Goal: Book appointment/travel/reservation

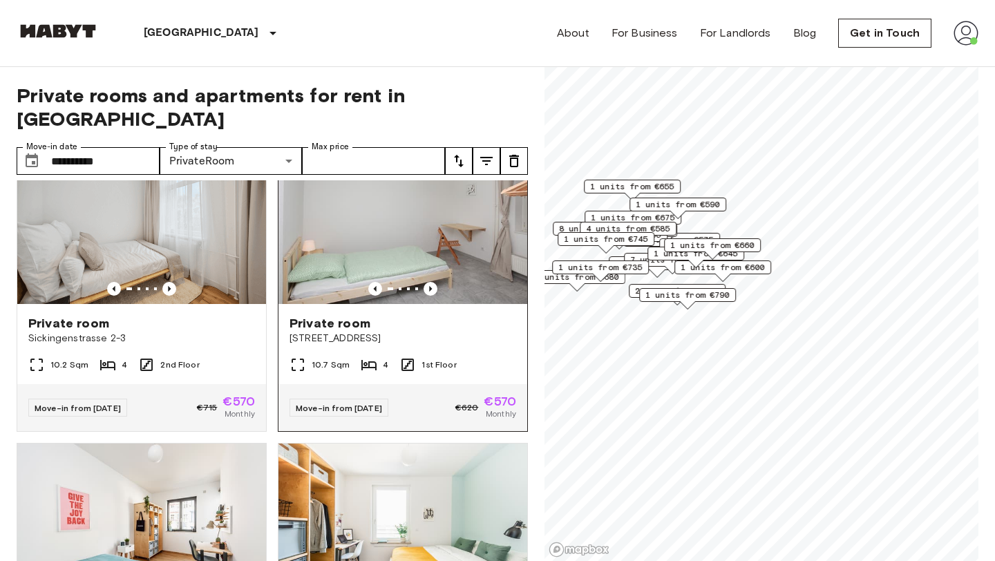
scroll to position [663, 0]
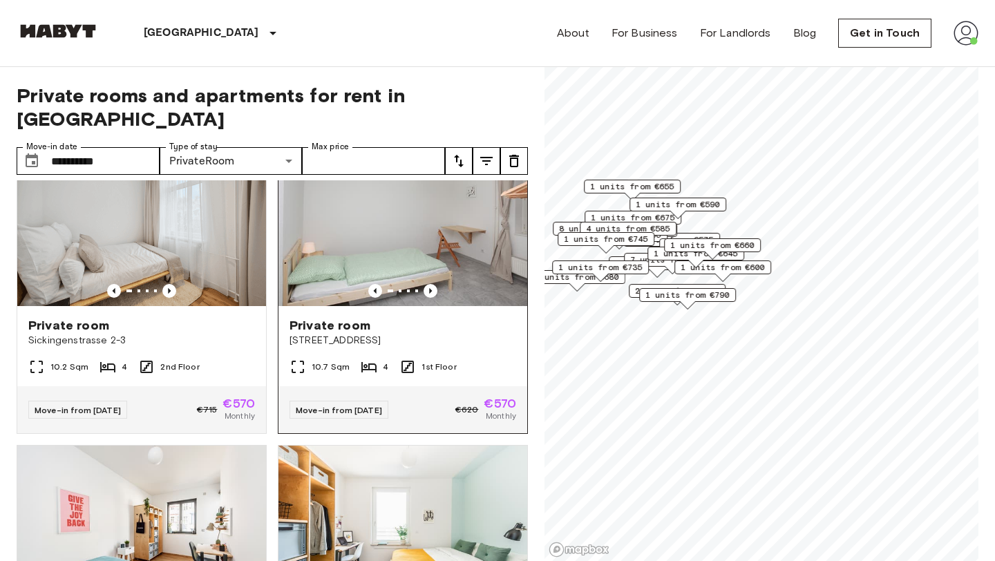
click at [436, 386] on div "Move-in from 04 Oct 25 €620 €570 Monthly" at bounding box center [402, 409] width 249 height 47
click at [148, 331] on div "Private room Sickingenstrasse 2-3" at bounding box center [141, 332] width 249 height 53
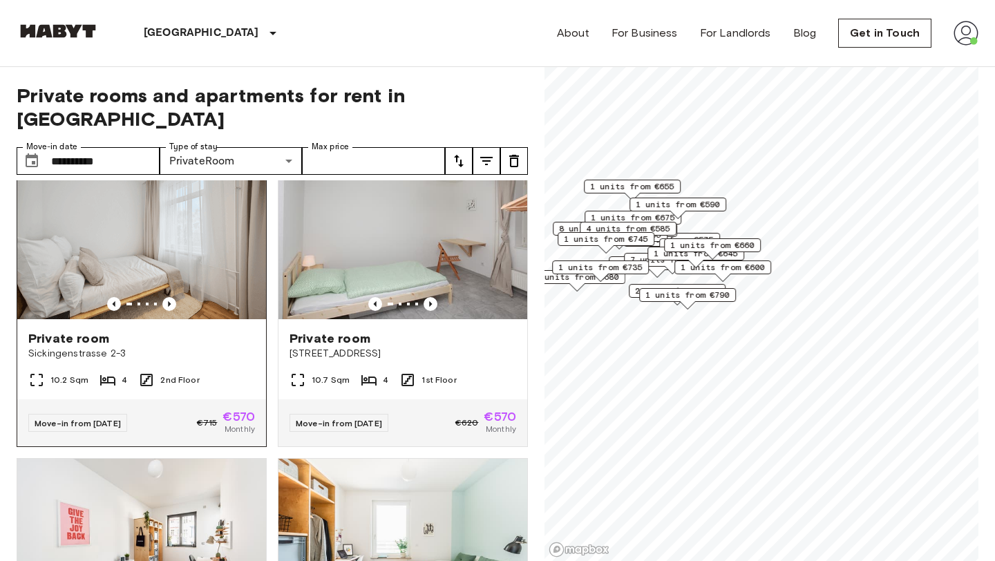
scroll to position [619, 0]
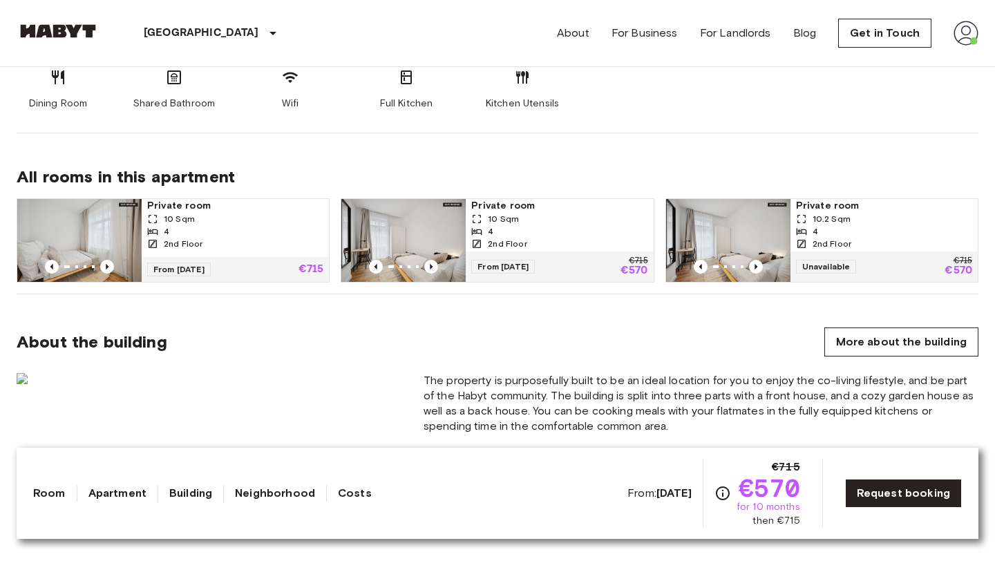
scroll to position [832, 0]
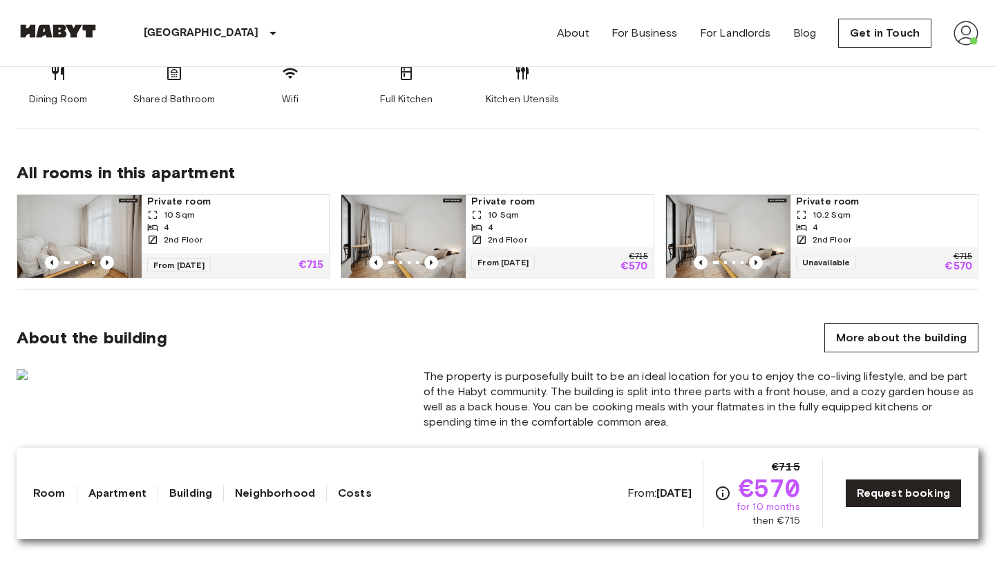
click at [556, 244] on div "2nd Floor" at bounding box center [559, 240] width 176 height 12
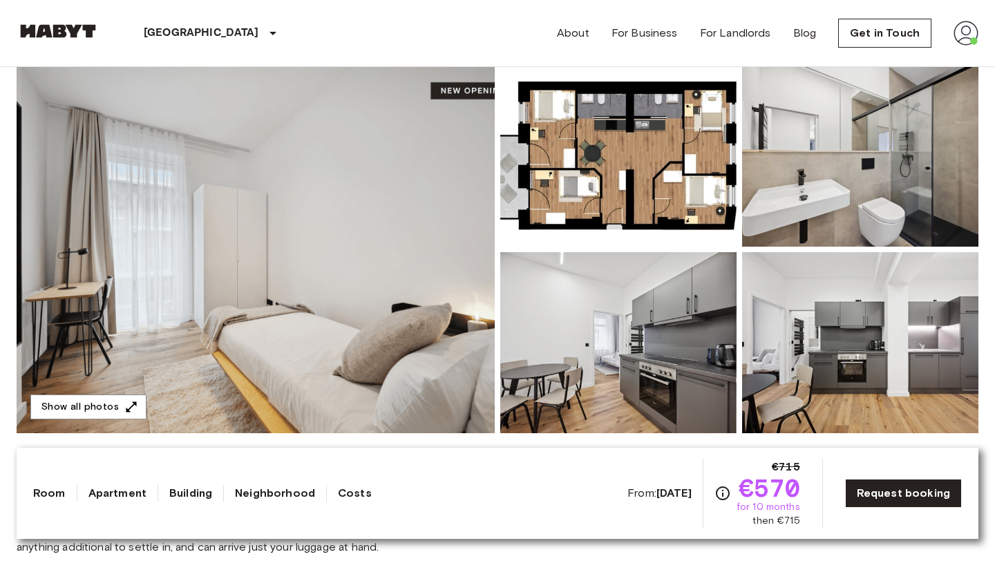
scroll to position [158, 0]
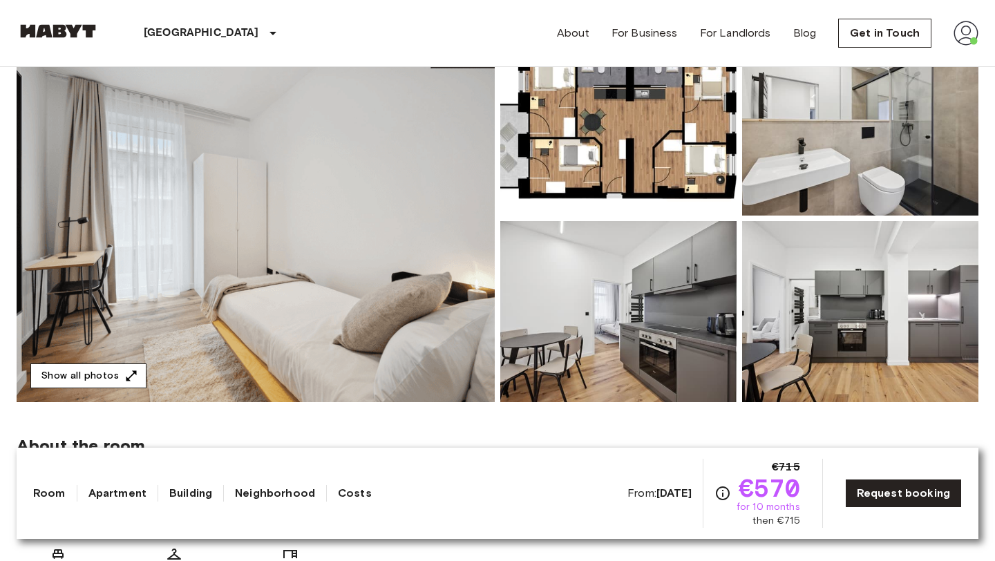
click at [68, 380] on button "Show all photos" at bounding box center [88, 376] width 116 height 26
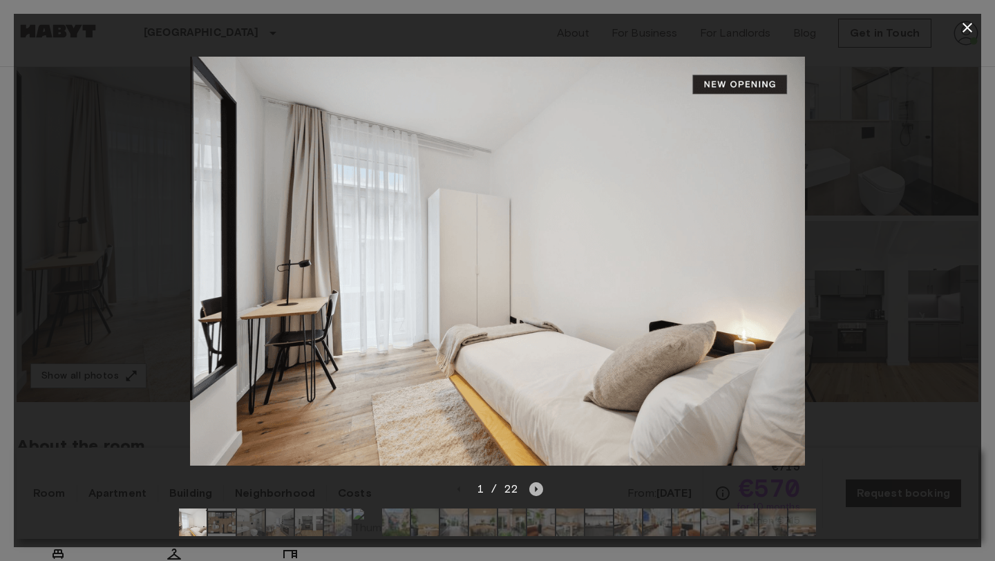
click at [538, 489] on icon "Next image" at bounding box center [536, 489] width 14 height 14
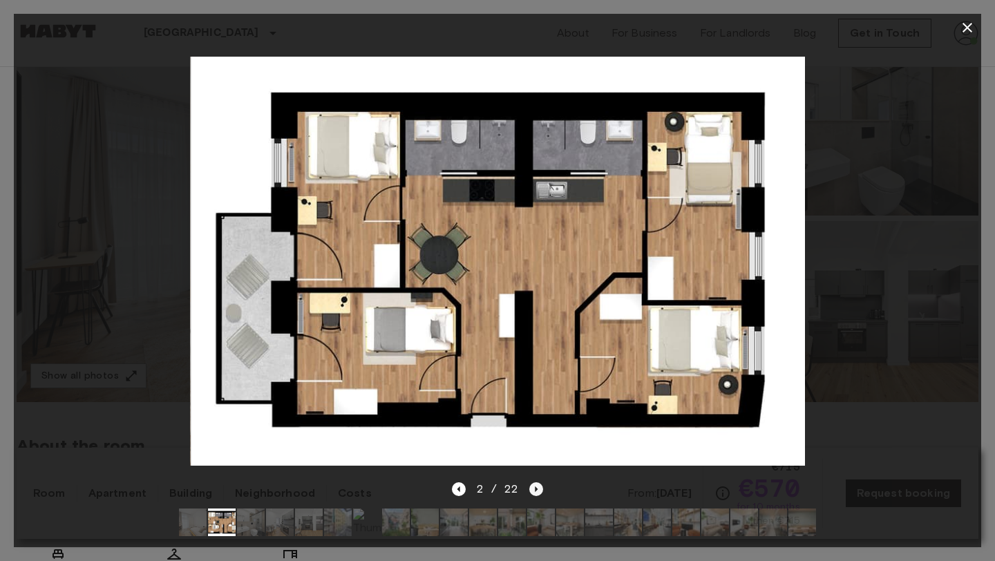
click at [538, 489] on icon "Next image" at bounding box center [536, 489] width 14 height 14
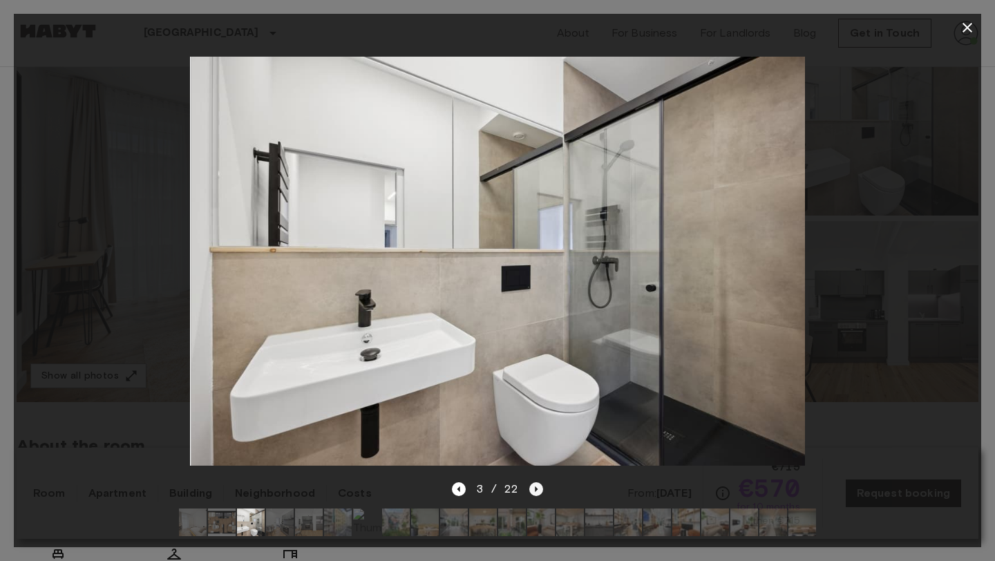
click at [538, 489] on icon "Next image" at bounding box center [536, 489] width 14 height 14
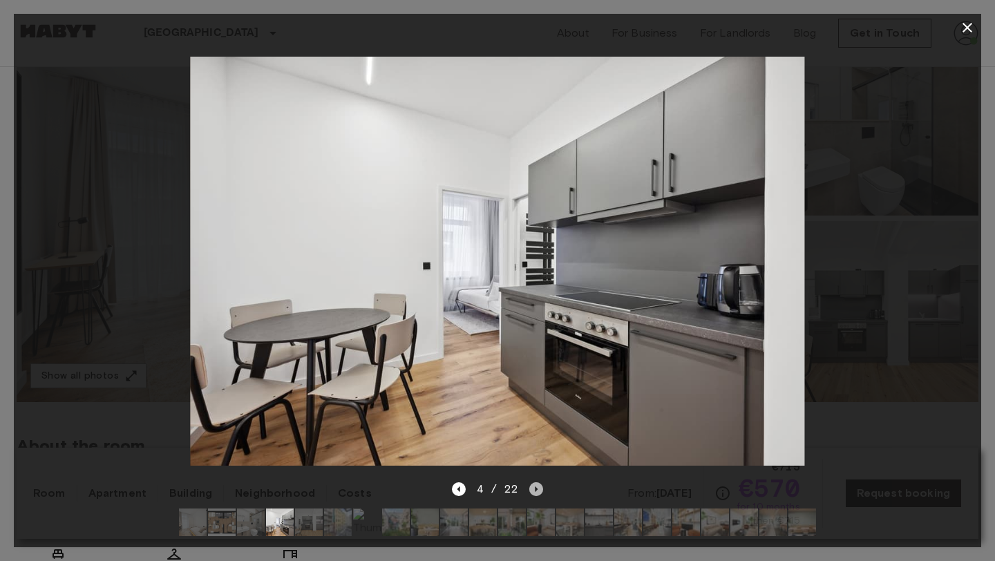
click at [538, 489] on icon "Next image" at bounding box center [536, 489] width 14 height 14
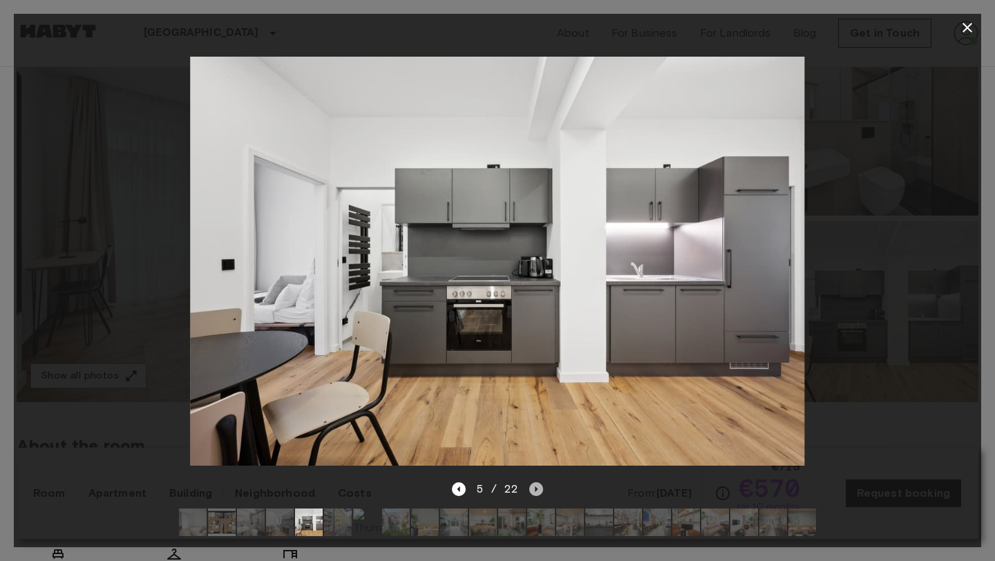
click at [538, 489] on icon "Next image" at bounding box center [536, 489] width 14 height 14
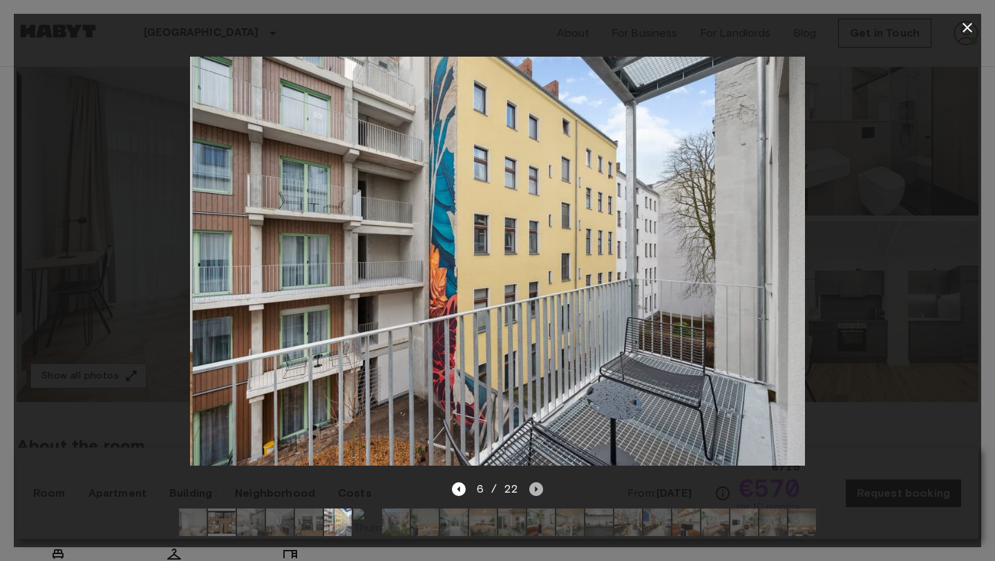
click at [538, 489] on icon "Next image" at bounding box center [536, 489] width 14 height 14
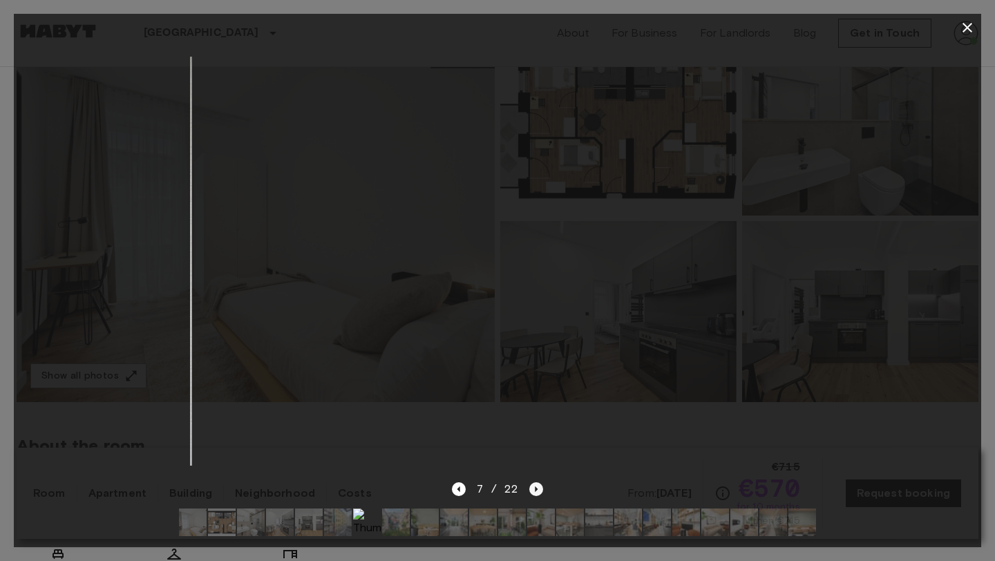
click at [538, 490] on icon "Next image" at bounding box center [536, 489] width 14 height 14
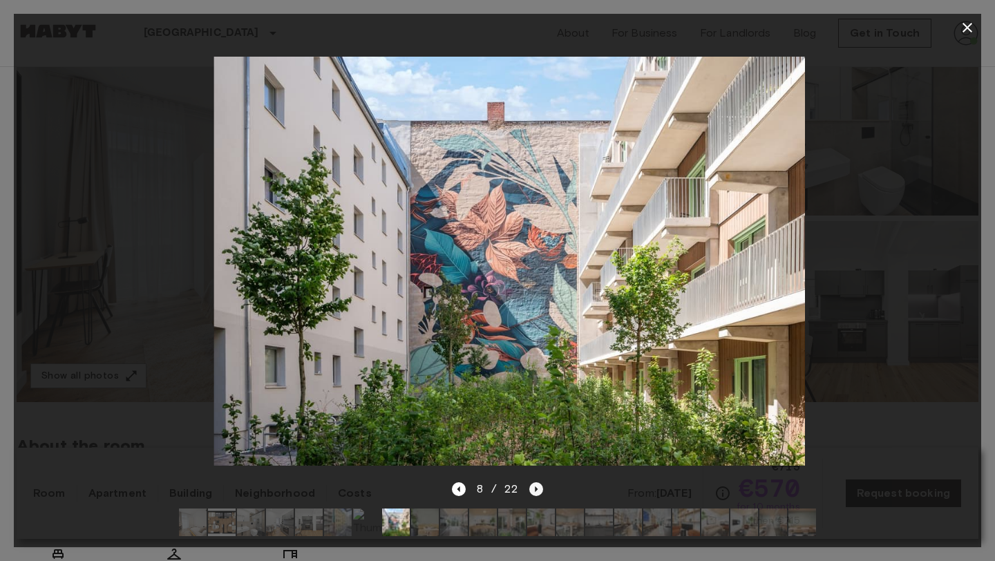
click at [538, 490] on icon "Next image" at bounding box center [536, 489] width 14 height 14
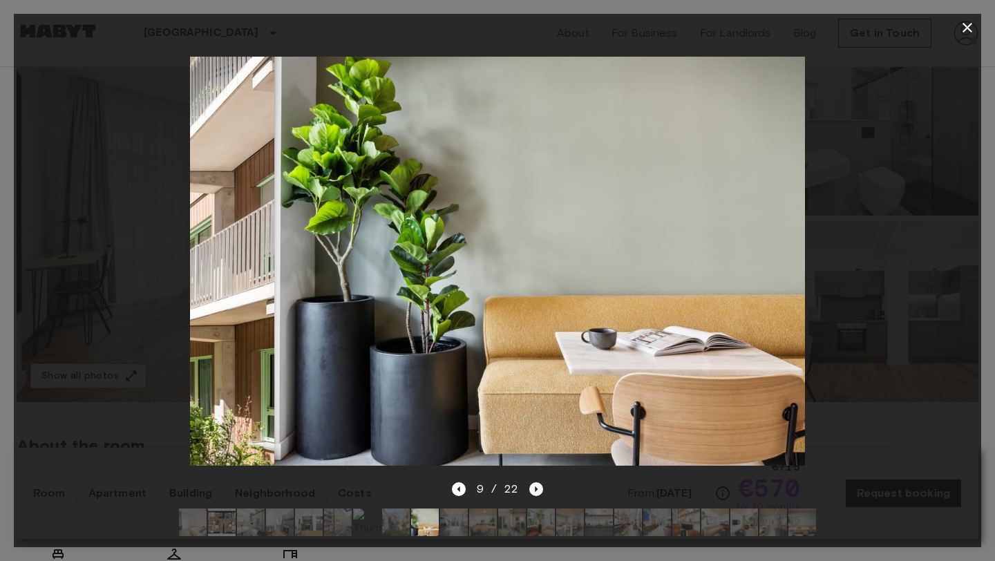
click at [538, 490] on icon "Next image" at bounding box center [536, 489] width 14 height 14
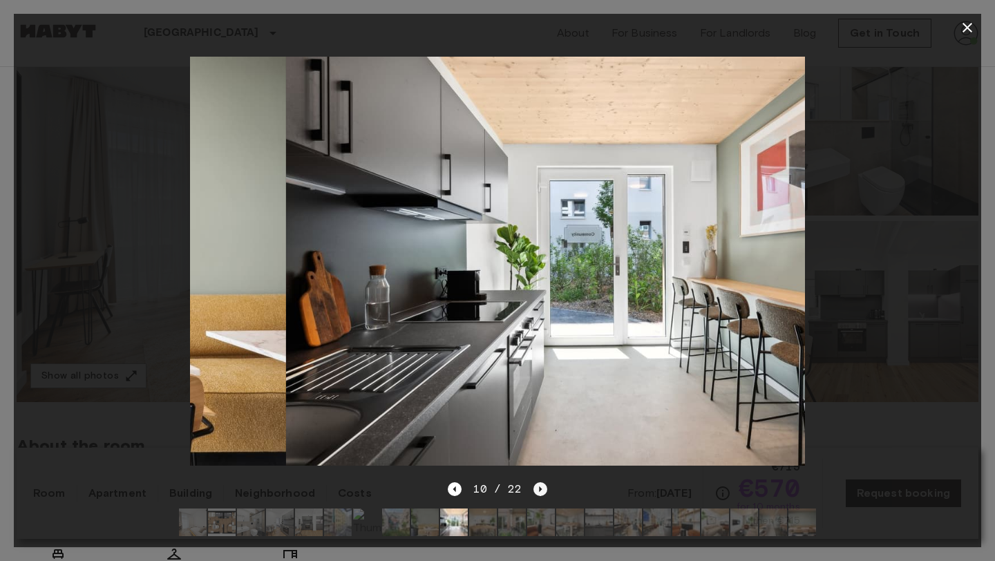
click at [538, 490] on icon "Next image" at bounding box center [540, 489] width 14 height 14
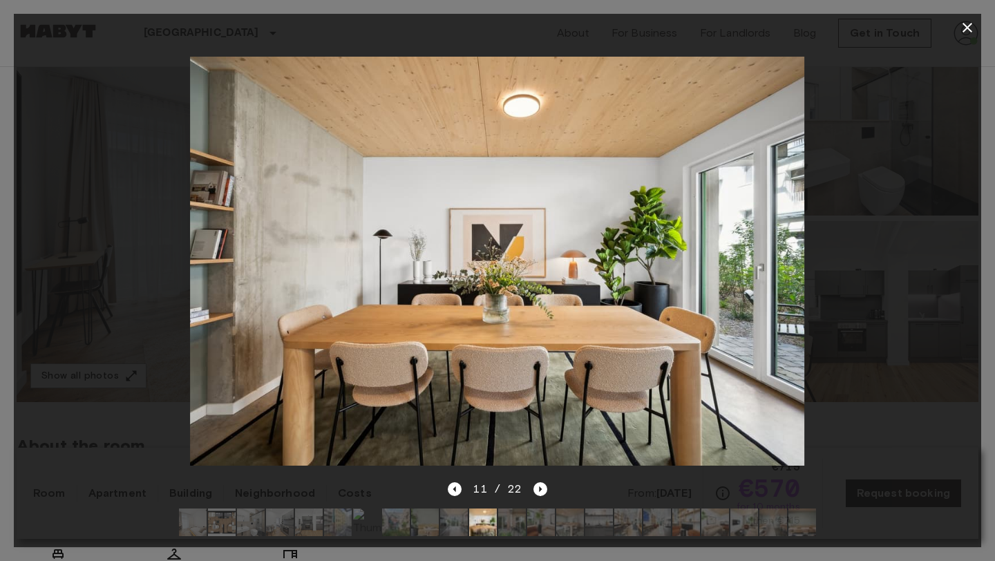
click at [965, 27] on icon "button" at bounding box center [967, 27] width 17 height 17
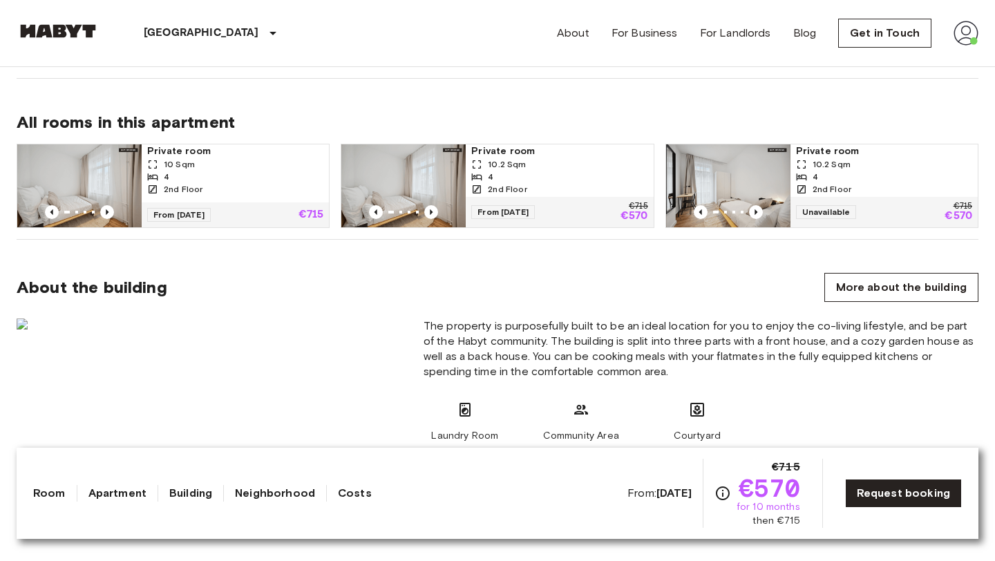
scroll to position [887, 0]
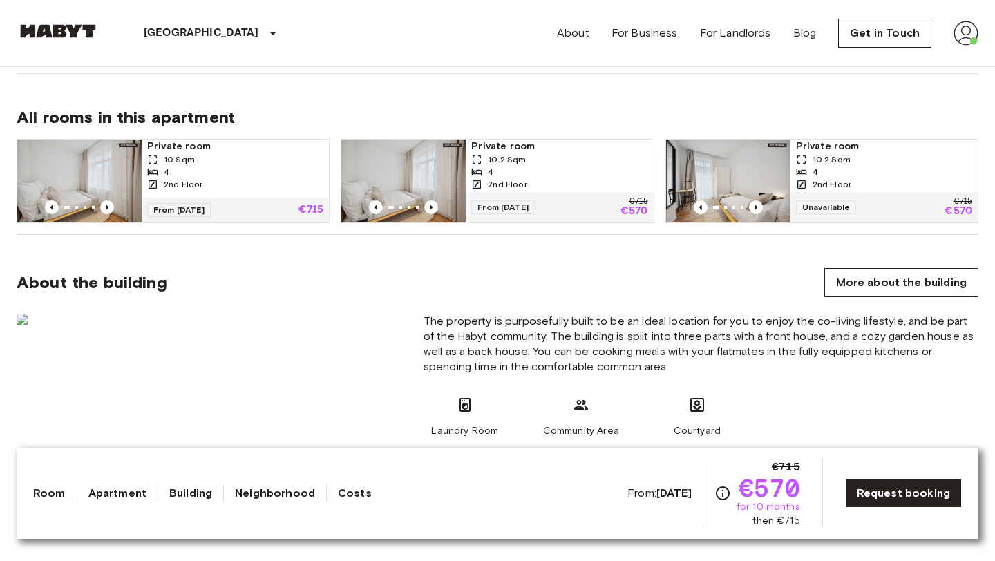
click at [307, 172] on div "4" at bounding box center [235, 172] width 176 height 12
click at [558, 166] on div "4" at bounding box center [559, 172] width 176 height 12
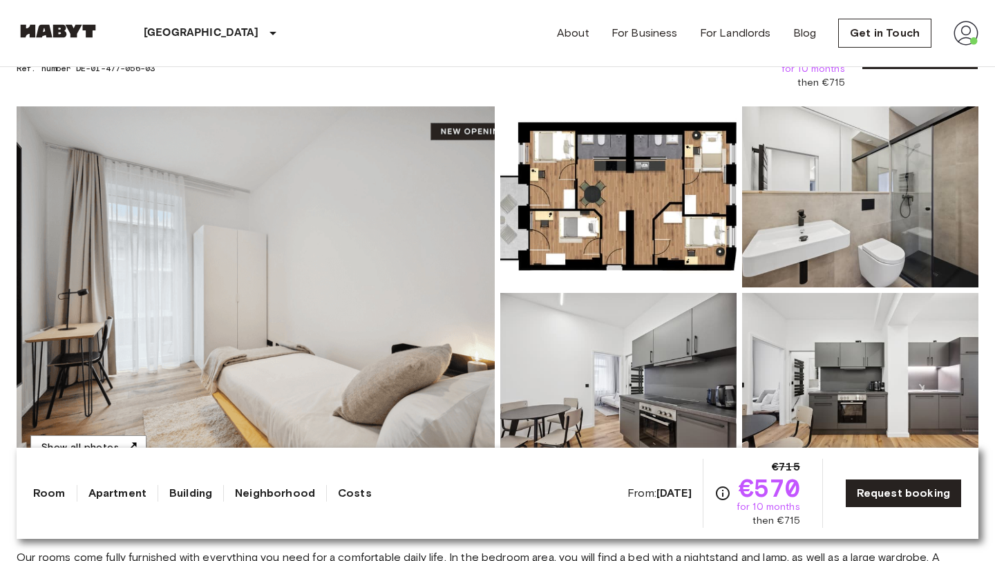
scroll to position [93, 0]
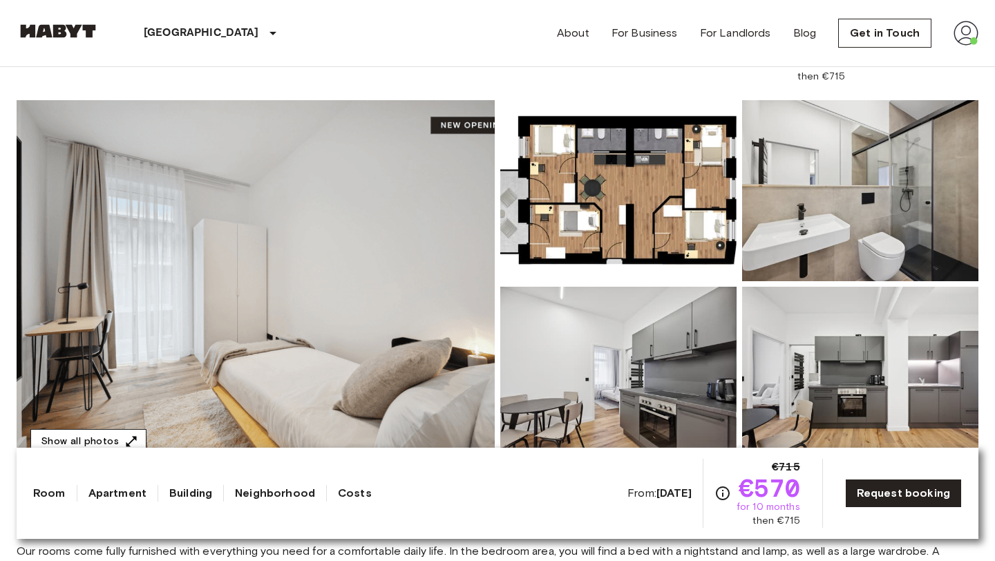
click at [124, 440] on icon "button" at bounding box center [131, 442] width 14 height 14
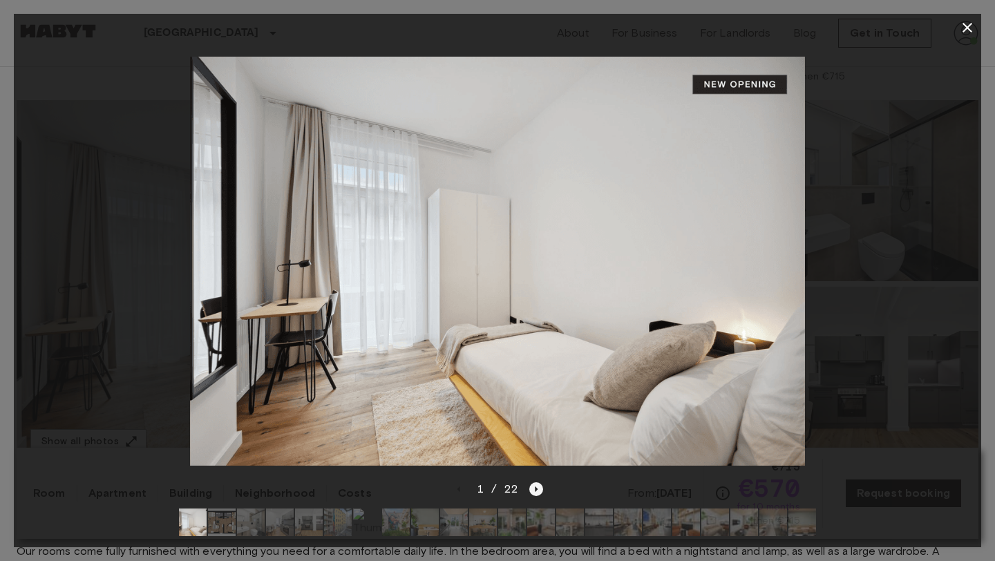
click at [540, 484] on icon "Next image" at bounding box center [536, 489] width 14 height 14
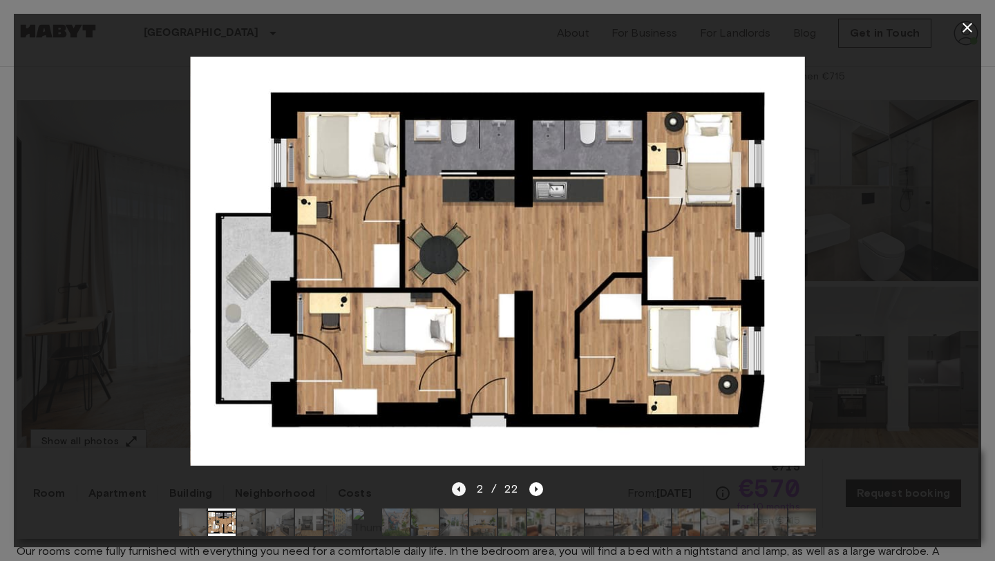
click at [458, 490] on icon "Previous image" at bounding box center [458, 489] width 3 height 6
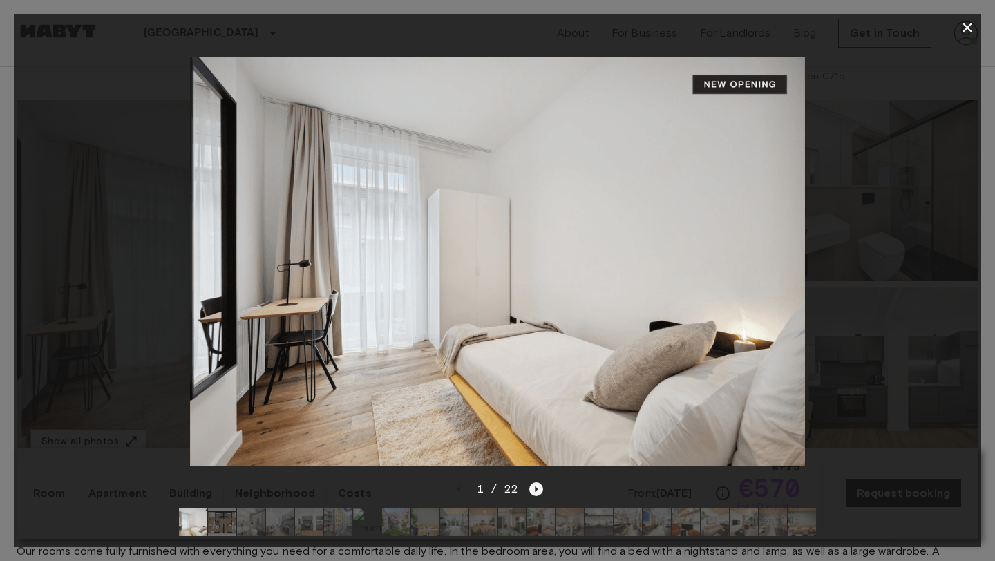
click at [530, 493] on icon "Next image" at bounding box center [536, 489] width 14 height 14
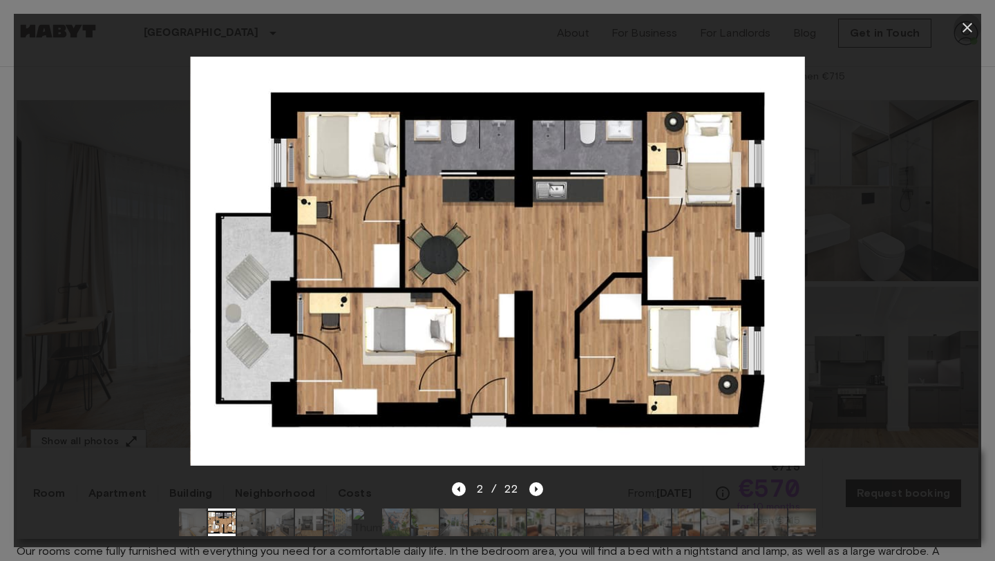
click at [962, 27] on icon "button" at bounding box center [967, 27] width 17 height 17
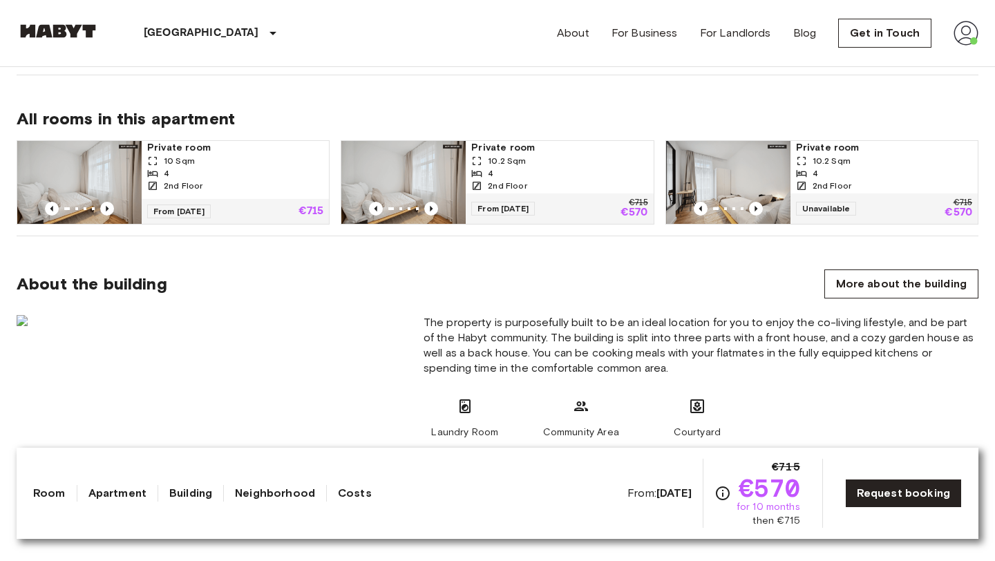
scroll to position [887, 0]
click at [828, 172] on div "4" at bounding box center [884, 172] width 176 height 12
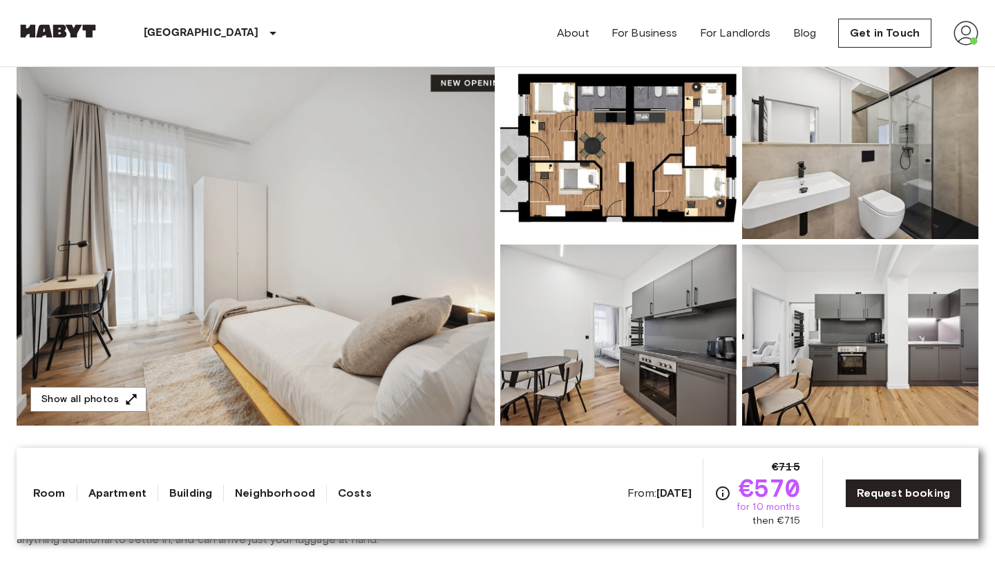
scroll to position [155, 0]
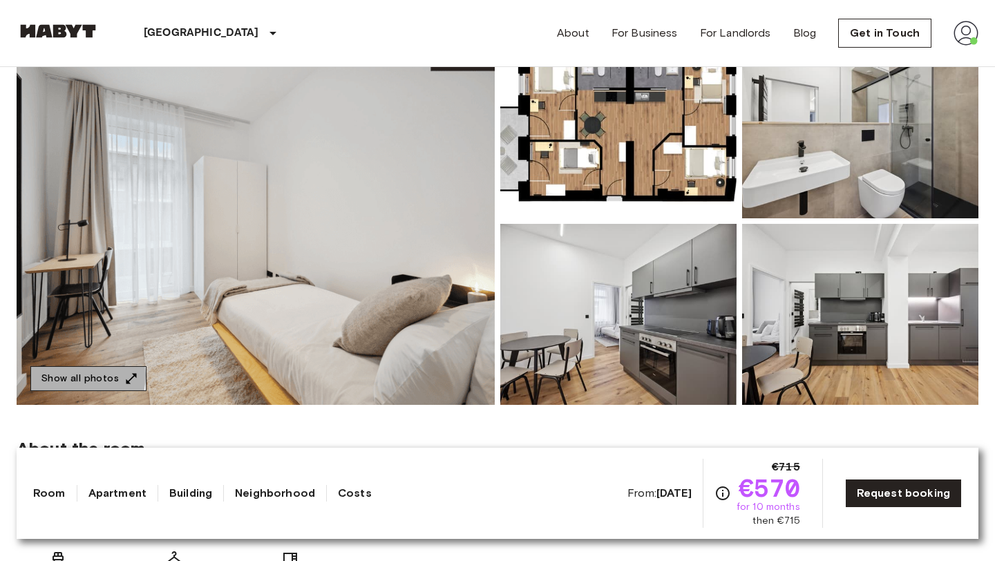
click at [75, 375] on button "Show all photos" at bounding box center [88, 379] width 116 height 26
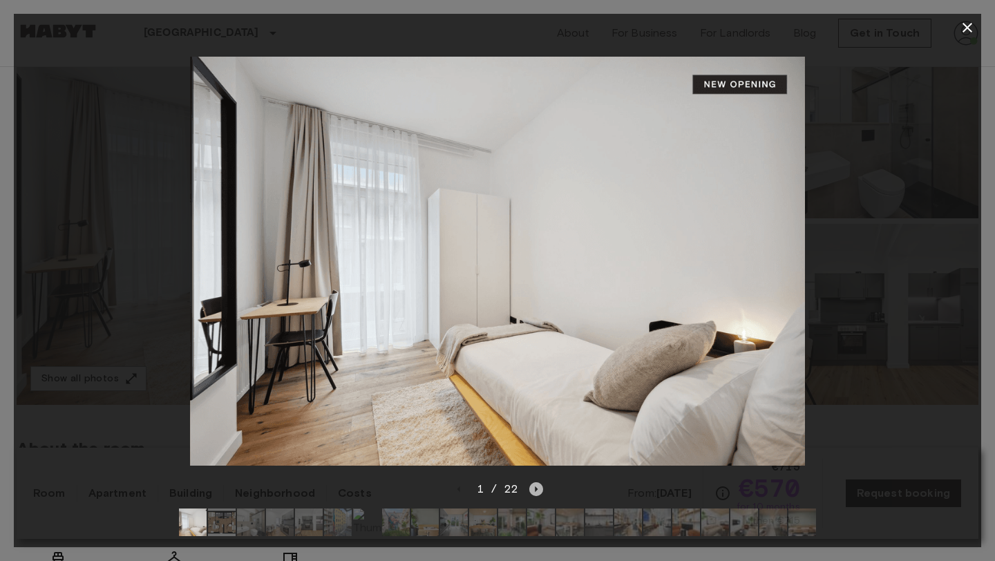
click at [537, 489] on icon "Next image" at bounding box center [536, 489] width 14 height 14
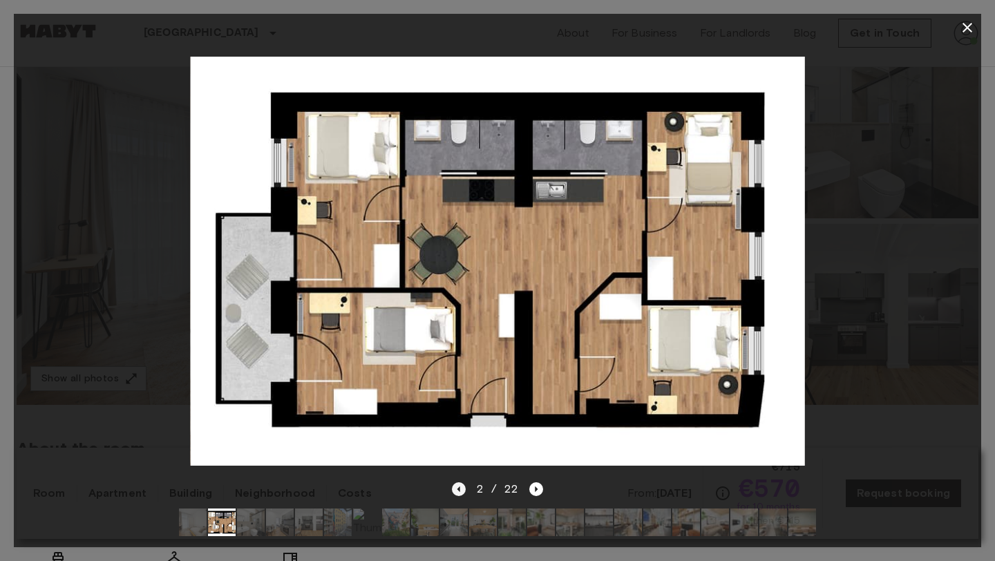
click at [455, 493] on icon "Previous image" at bounding box center [459, 489] width 14 height 14
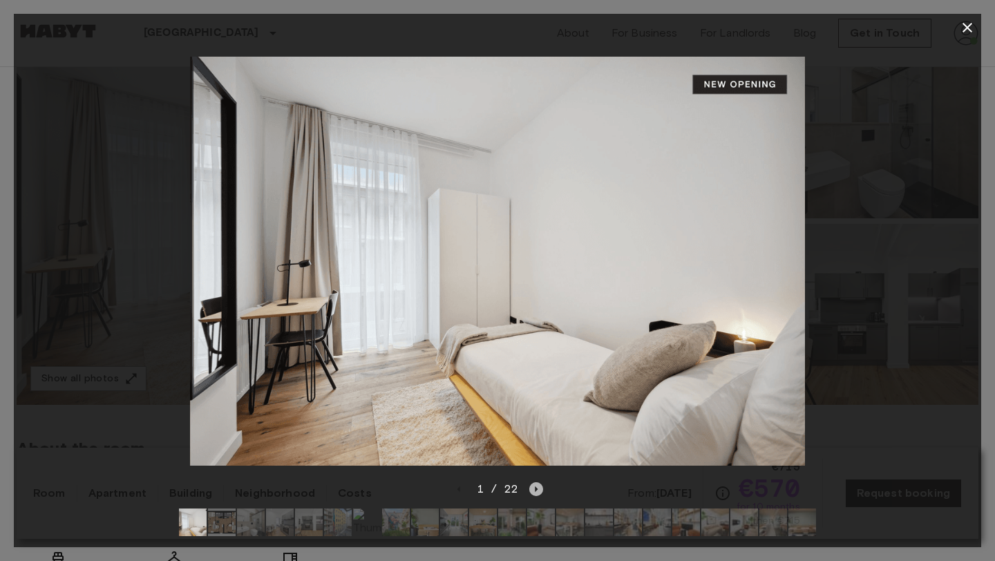
click at [541, 493] on icon "Next image" at bounding box center [536, 489] width 14 height 14
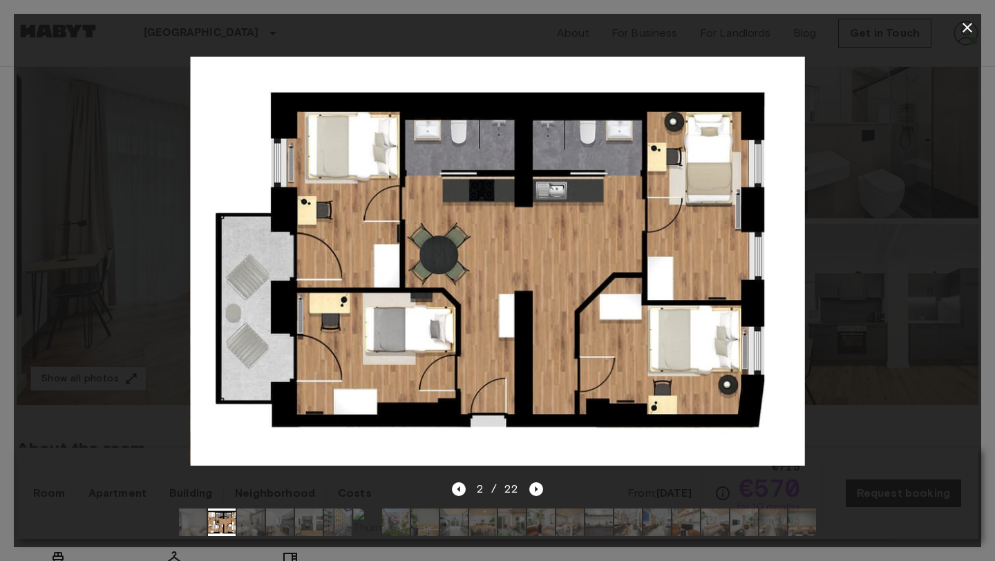
click at [967, 35] on icon "button" at bounding box center [967, 27] width 17 height 17
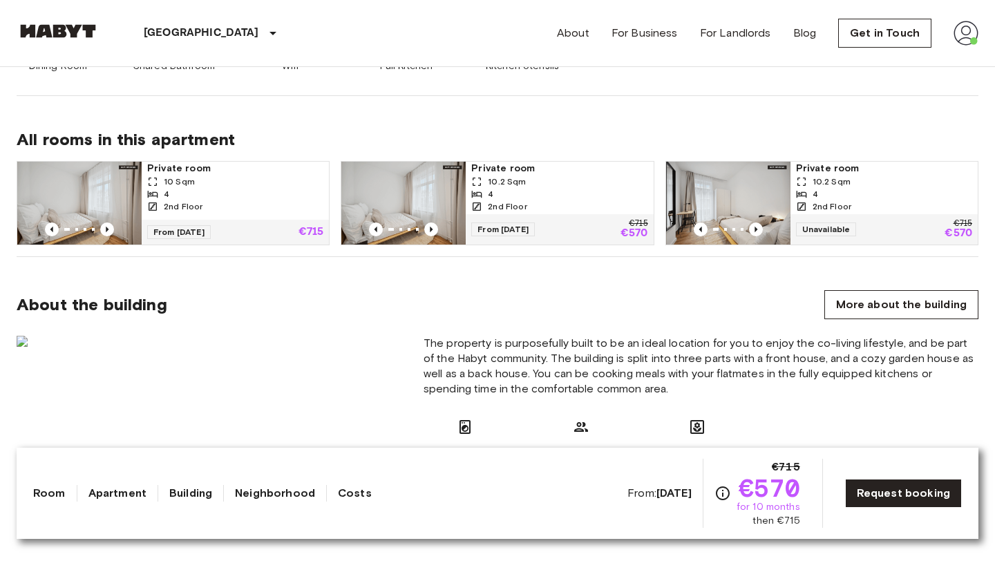
scroll to position [867, 0]
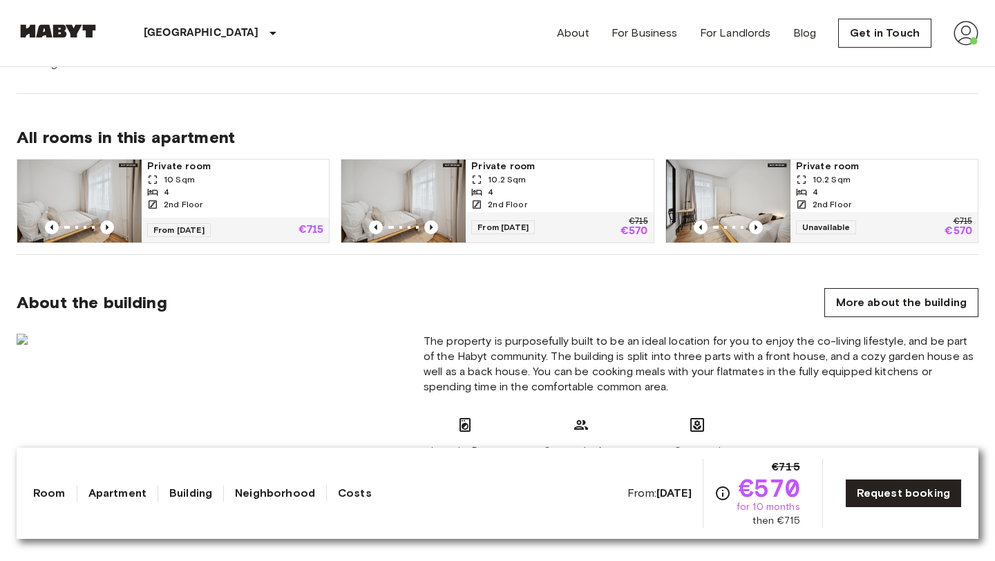
click at [480, 178] on icon at bounding box center [476, 179] width 11 height 11
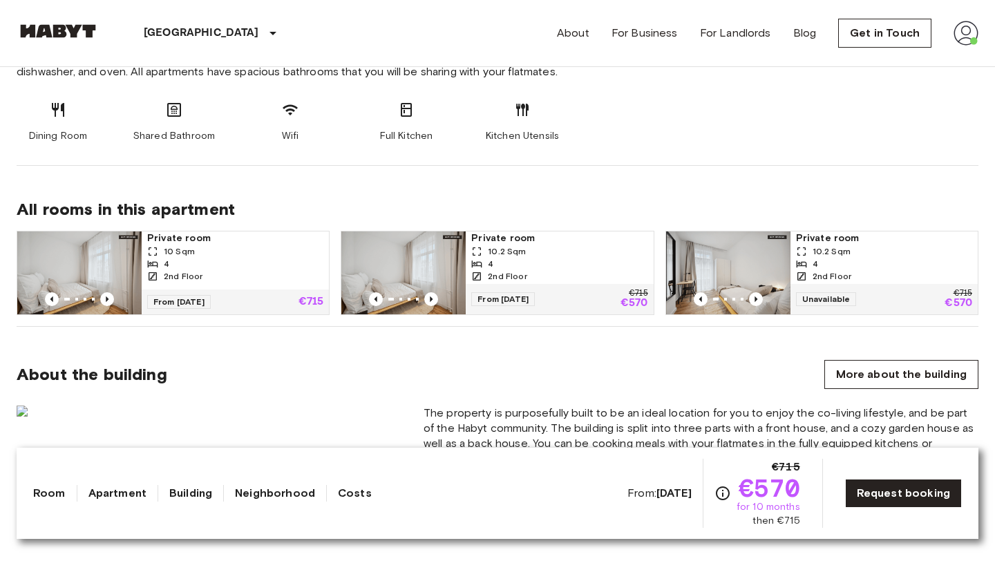
scroll to position [806, 0]
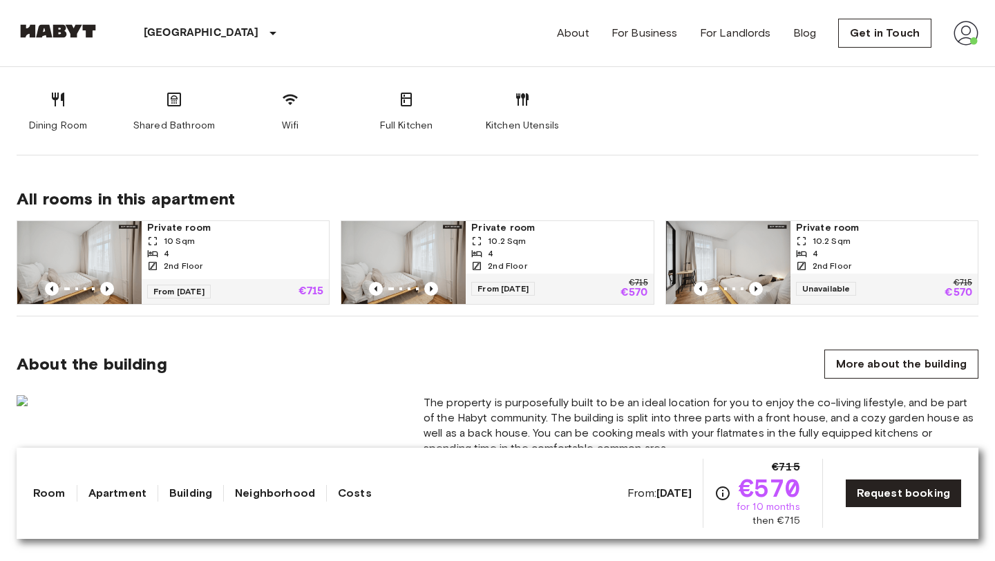
click at [243, 255] on div "4" at bounding box center [235, 253] width 176 height 12
click at [726, 255] on img at bounding box center [728, 262] width 124 height 83
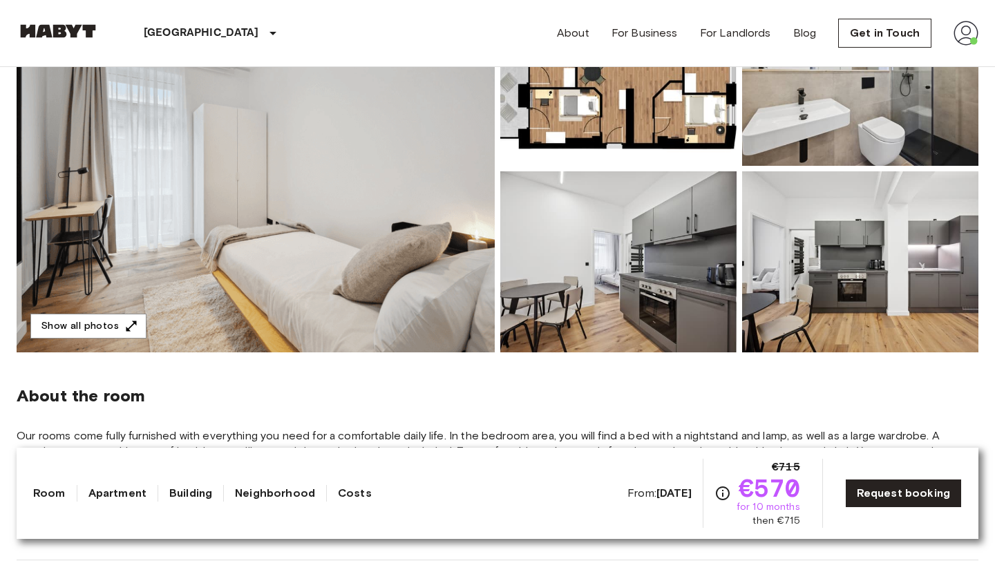
scroll to position [209, 0]
click at [108, 321] on button "Show all photos" at bounding box center [88, 326] width 116 height 26
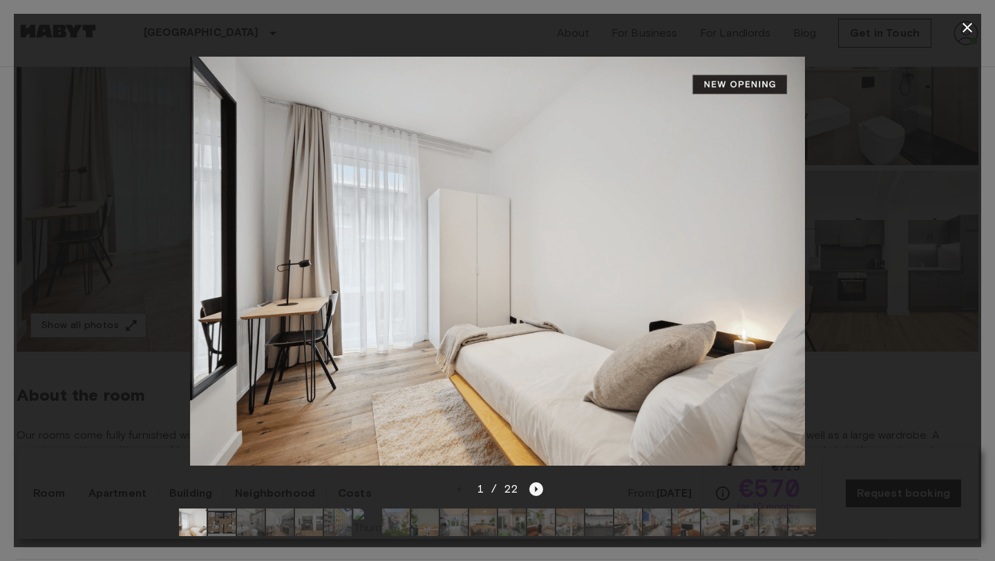
click at [538, 493] on icon "Next image" at bounding box center [536, 489] width 14 height 14
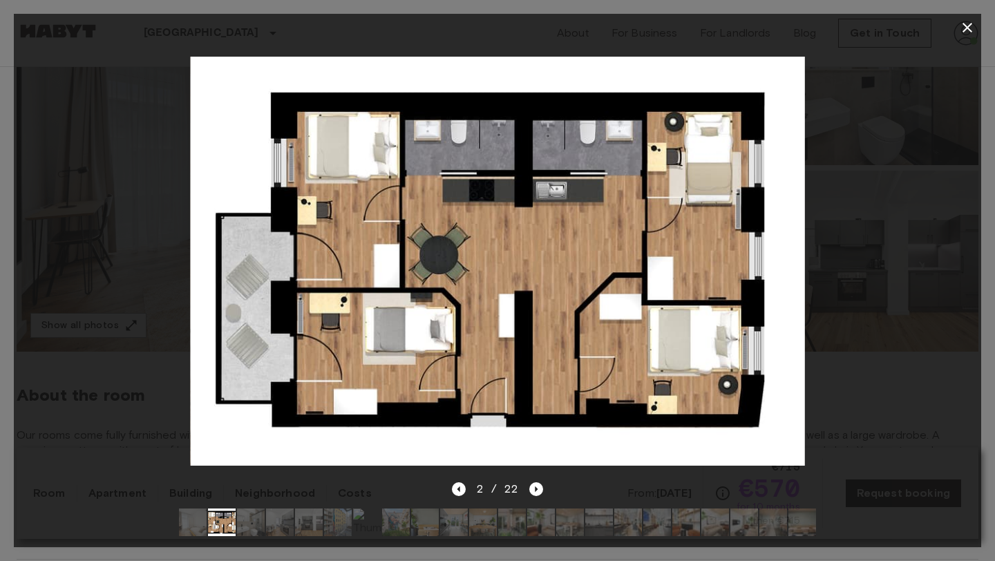
click at [965, 34] on icon "button" at bounding box center [967, 27] width 17 height 17
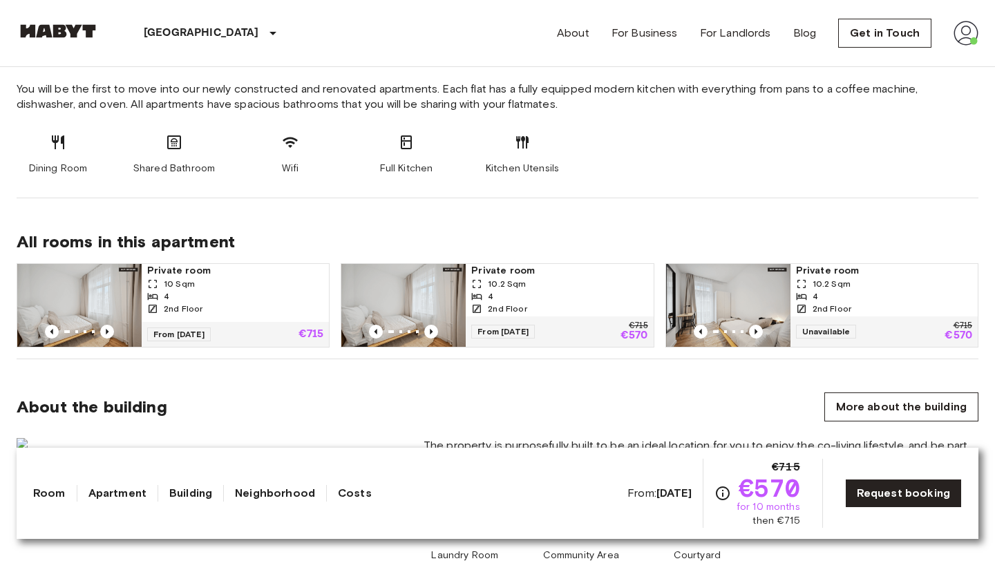
scroll to position [762, 0]
drag, startPoint x: 785, startPoint y: 288, endPoint x: 788, endPoint y: 238, distance: 49.9
click at [788, 238] on div "All rooms in this apartment Private room 10 Sqm 4 2nd Floor From 18 Aug 25 €715…" at bounding box center [498, 279] width 962 height 161
drag, startPoint x: 417, startPoint y: 299, endPoint x: 406, endPoint y: 316, distance: 19.9
click at [406, 316] on img at bounding box center [392, 306] width 124 height 83
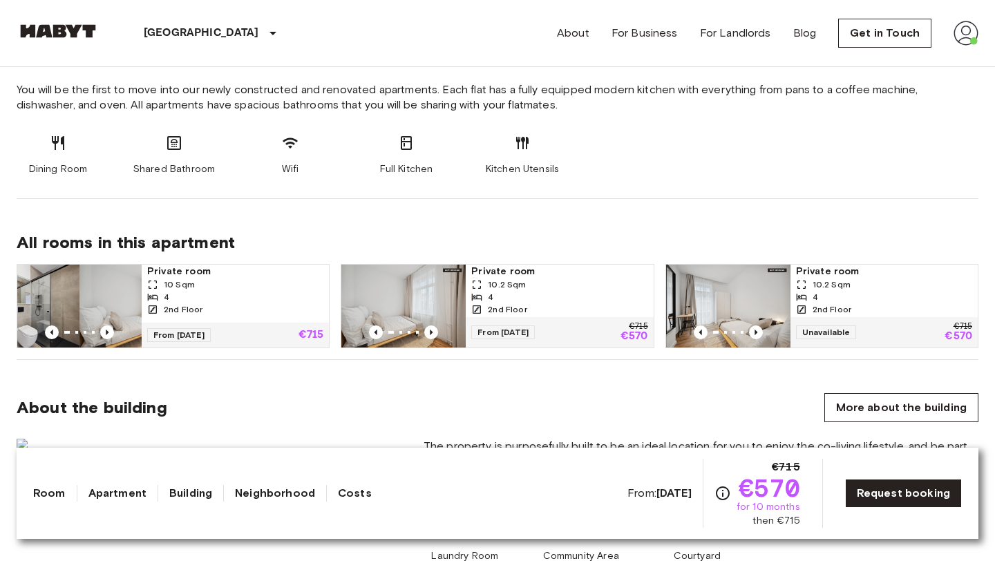
drag, startPoint x: 108, startPoint y: 308, endPoint x: 170, endPoint y: 298, distance: 62.9
click at [170, 298] on link "Private room 10 Sqm 4 2nd Floor From 18 Aug 25 €715" at bounding box center [173, 306] width 313 height 84
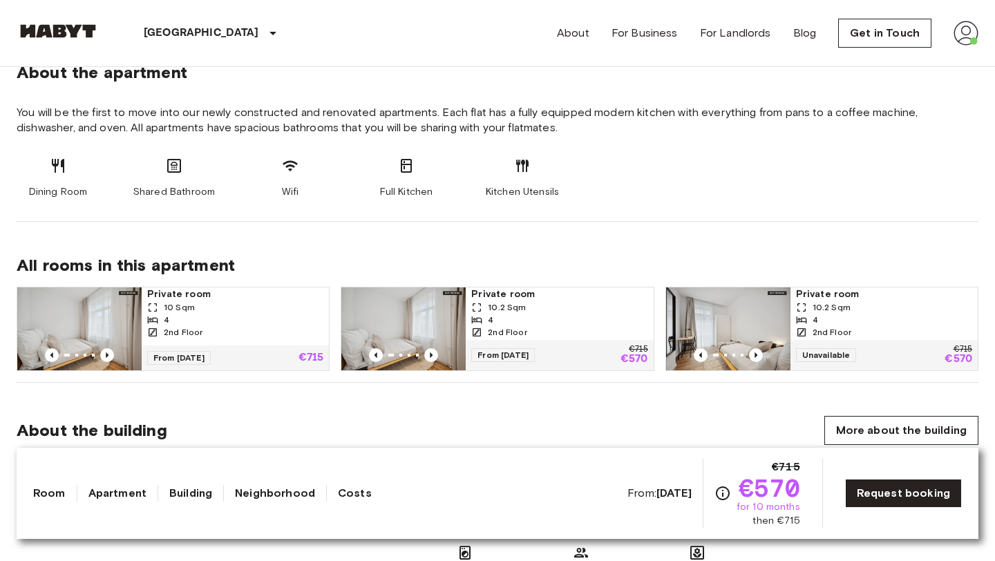
scroll to position [764, 0]
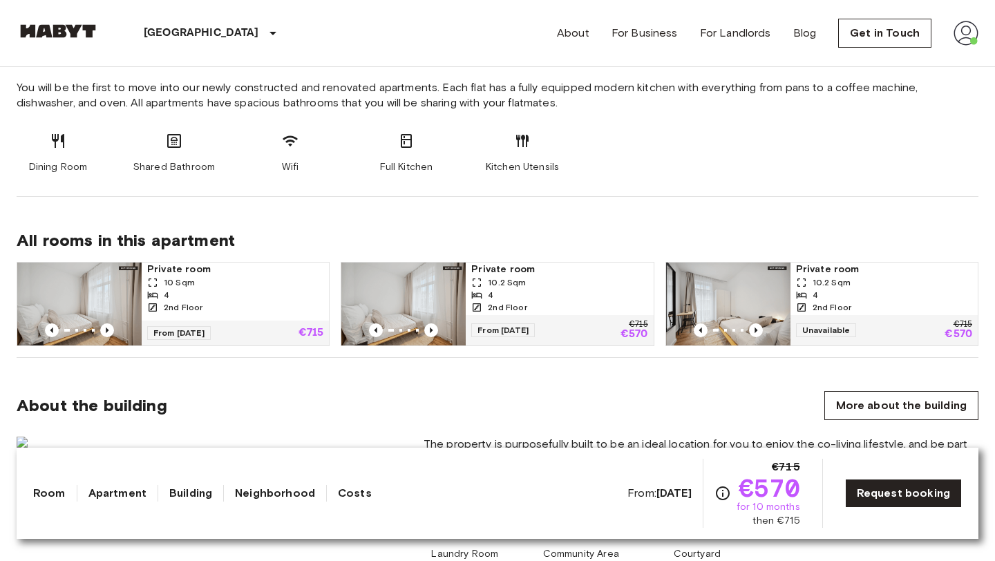
click at [450, 305] on img at bounding box center [403, 304] width 124 height 83
click at [728, 283] on img at bounding box center [728, 304] width 124 height 83
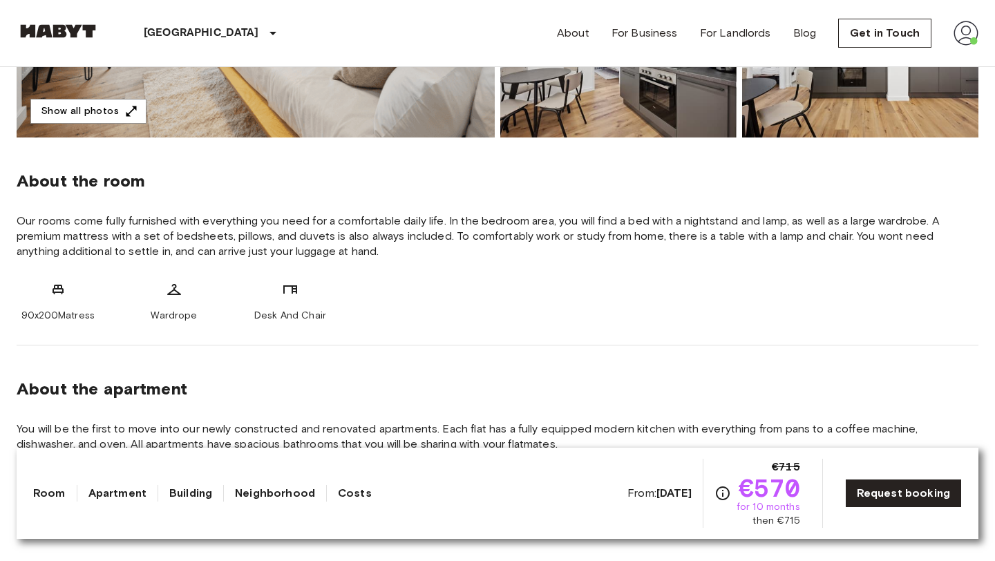
scroll to position [0, 0]
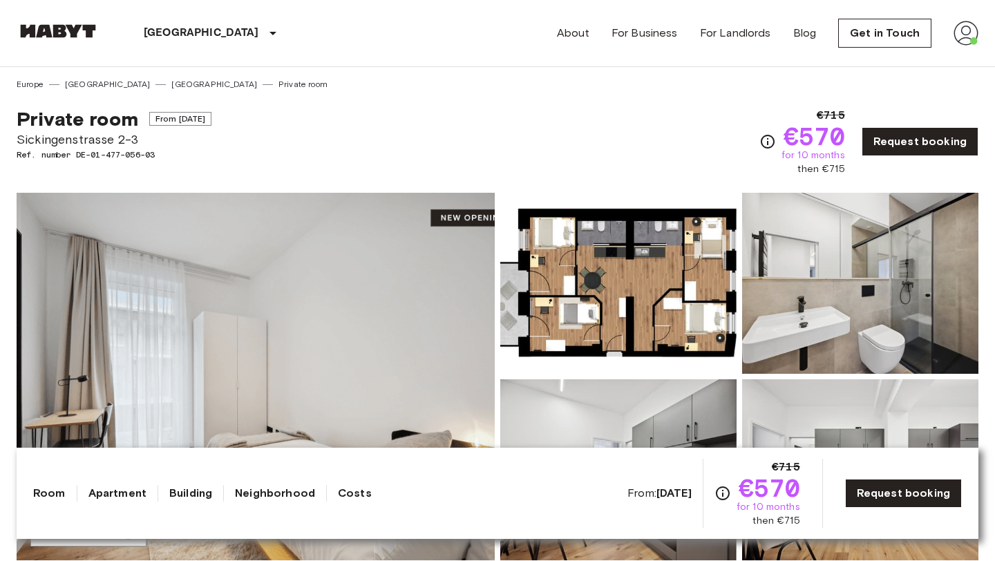
click at [682, 275] on img at bounding box center [618, 283] width 236 height 181
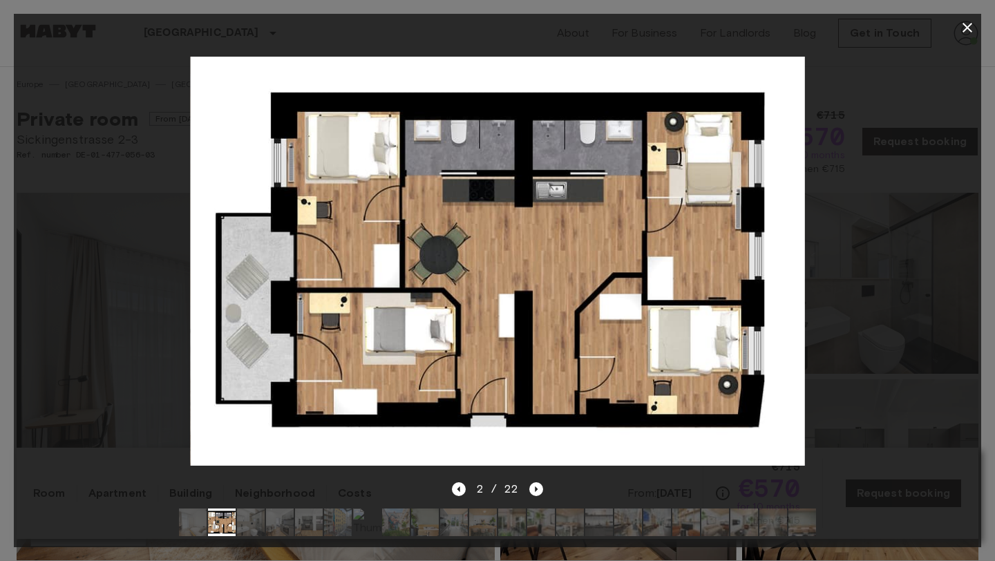
click at [973, 31] on icon "button" at bounding box center [967, 27] width 17 height 17
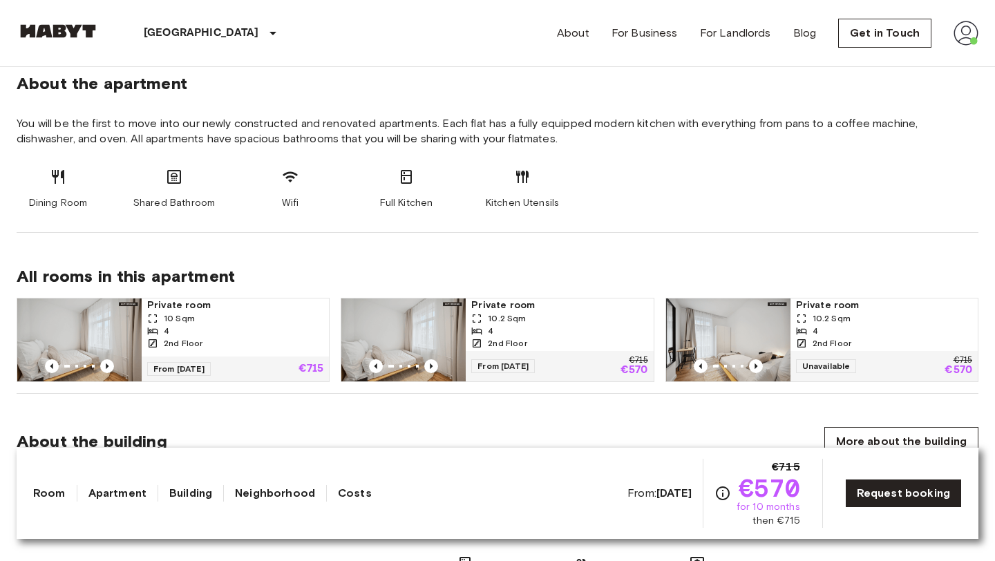
scroll to position [729, 0]
click at [262, 326] on div "4" at bounding box center [235, 330] width 176 height 12
click at [464, 356] on img at bounding box center [403, 339] width 124 height 83
click at [824, 310] on span "Private room" at bounding box center [884, 305] width 176 height 14
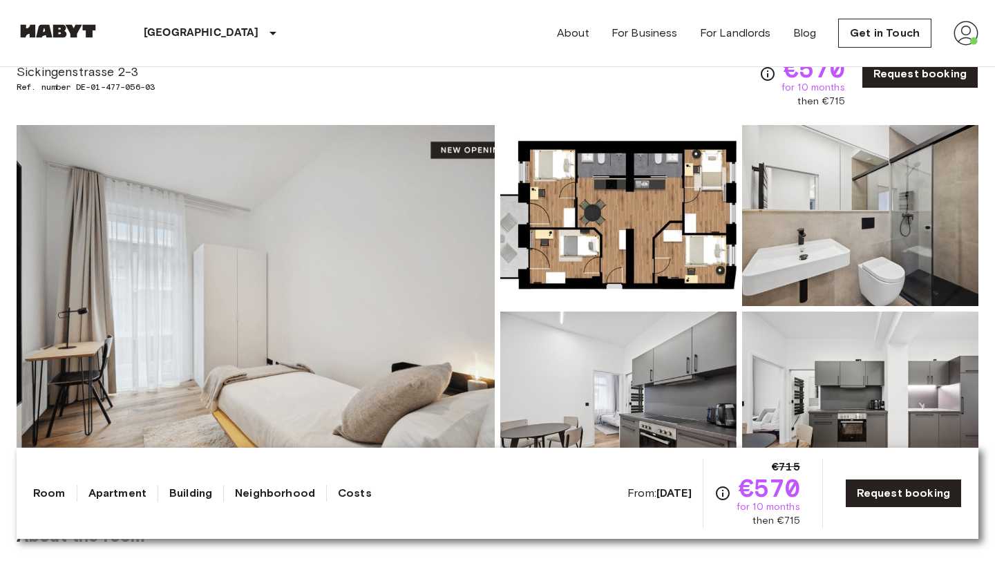
scroll to position [57, 0]
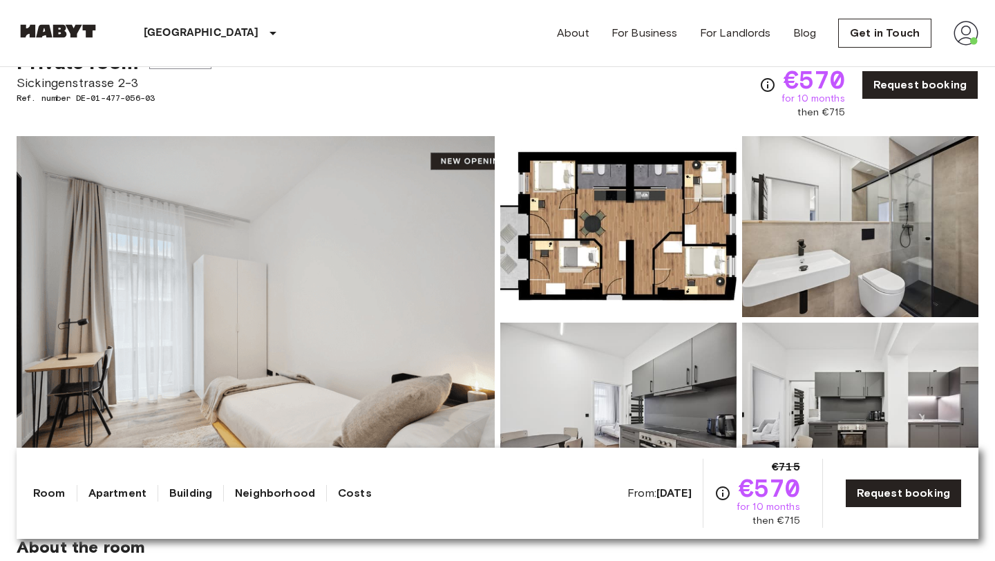
click at [614, 213] on img at bounding box center [618, 226] width 236 height 181
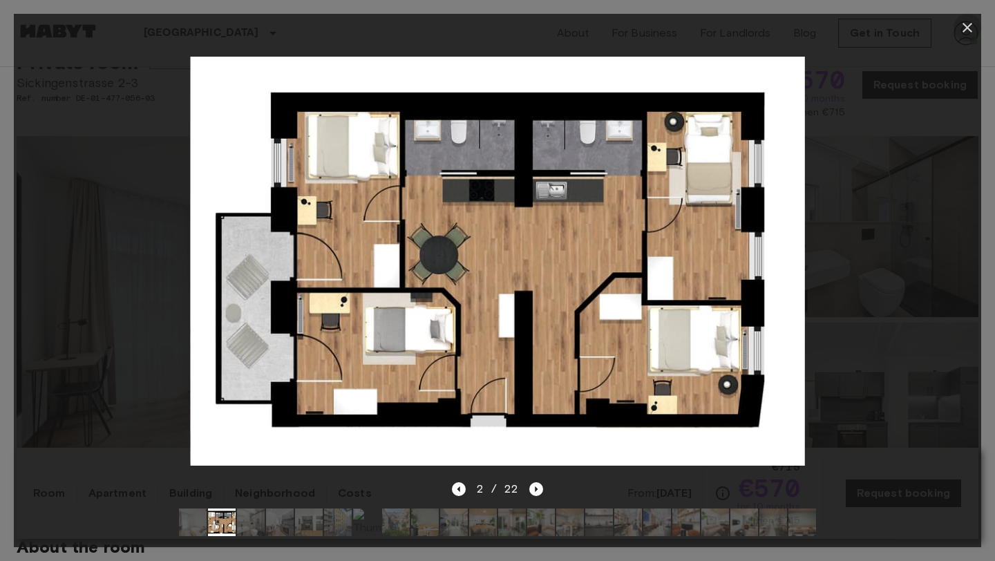
click at [974, 32] on icon "button" at bounding box center [967, 27] width 17 height 17
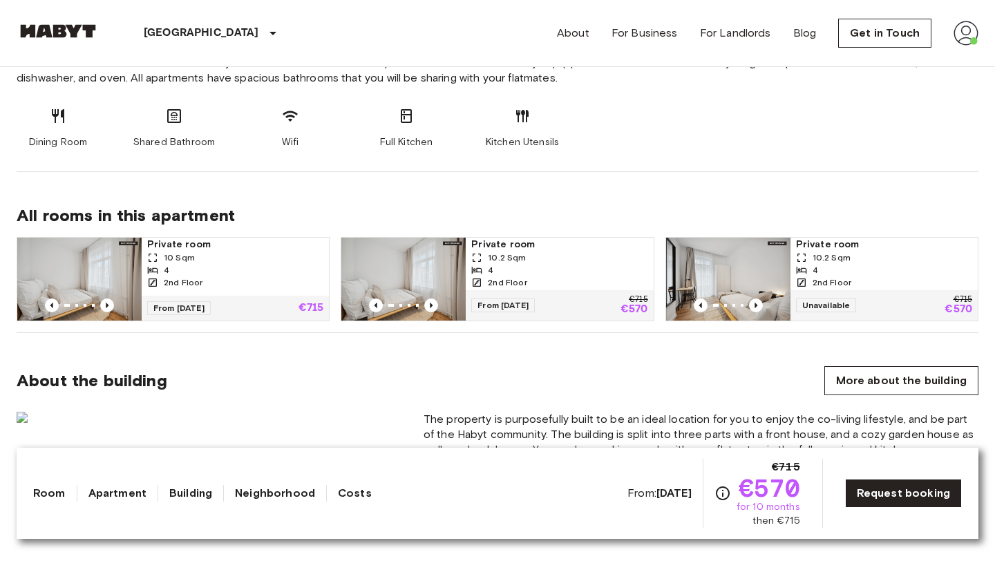
scroll to position [813, 0]
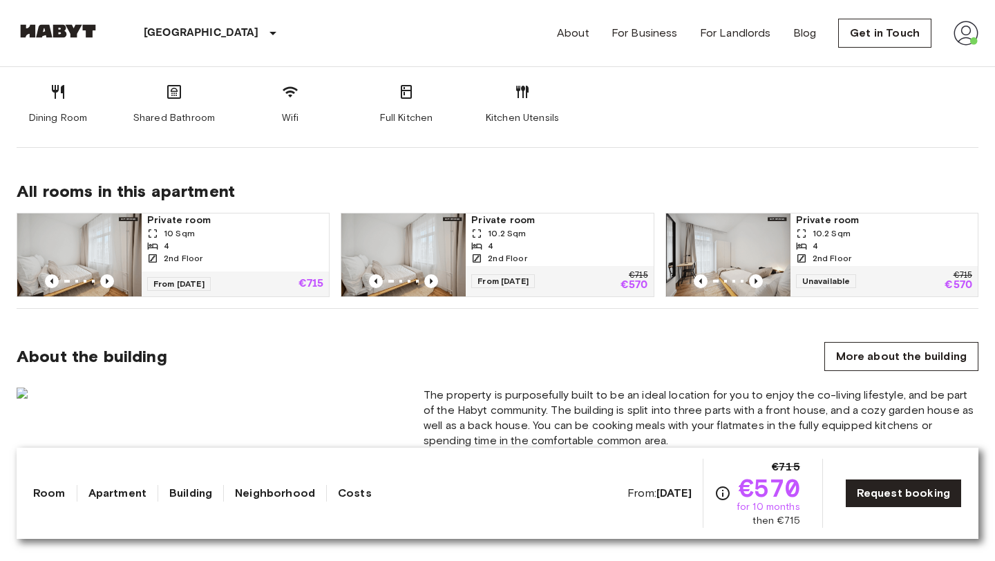
click at [301, 230] on div "10 Sqm" at bounding box center [235, 233] width 176 height 12
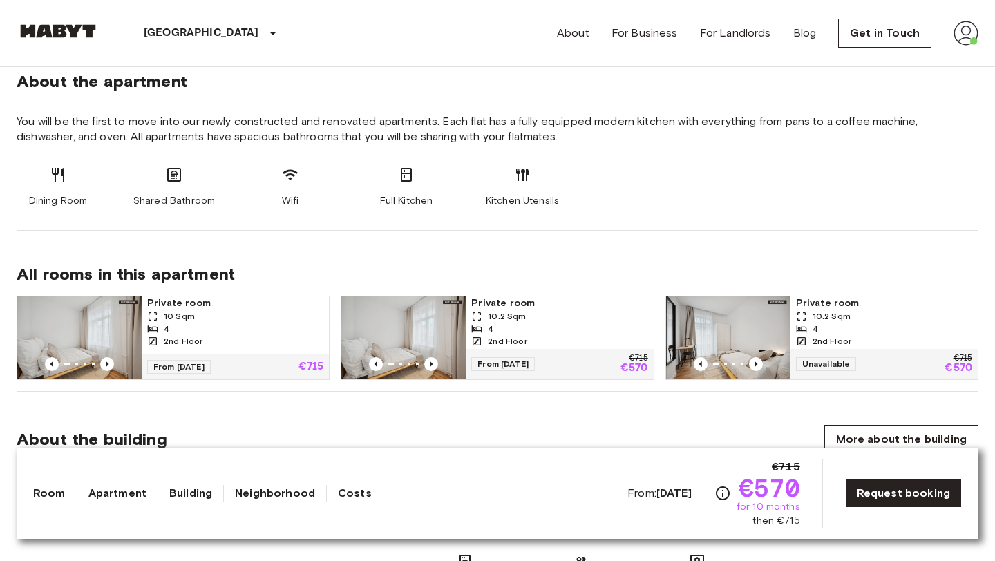
scroll to position [748, 0]
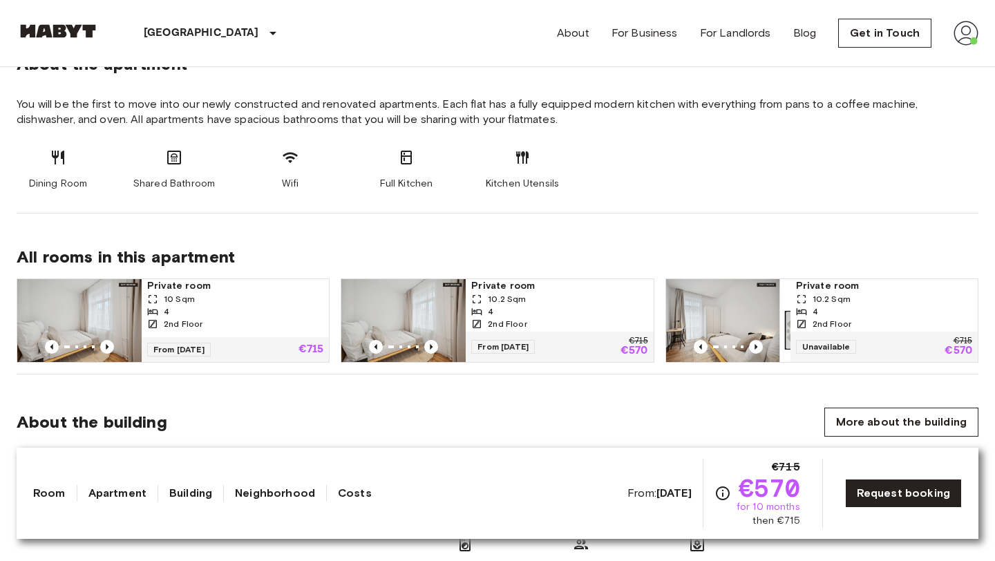
drag, startPoint x: 717, startPoint y: 331, endPoint x: 714, endPoint y: 295, distance: 36.0
click at [715, 296] on img at bounding box center [717, 320] width 124 height 83
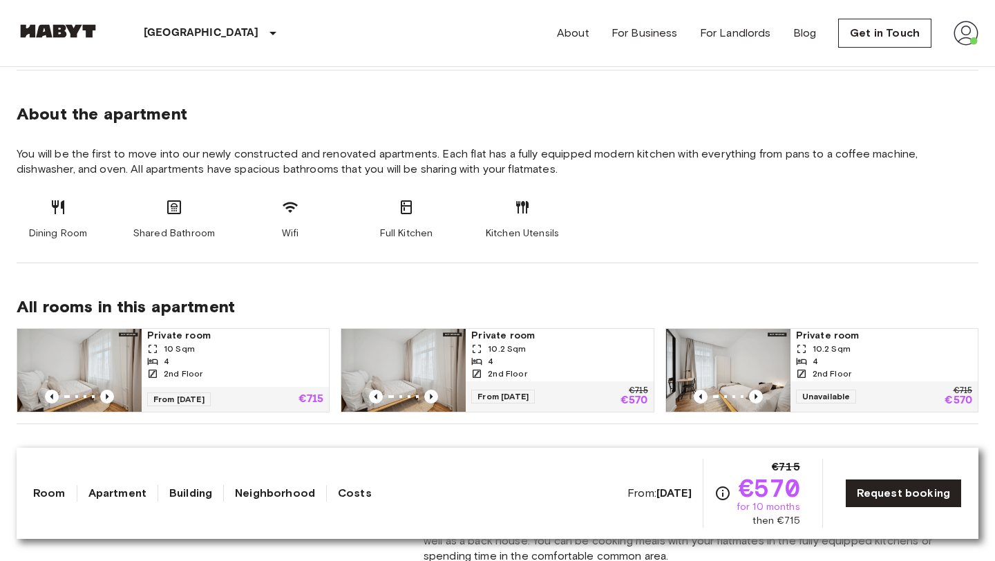
scroll to position [713, 0]
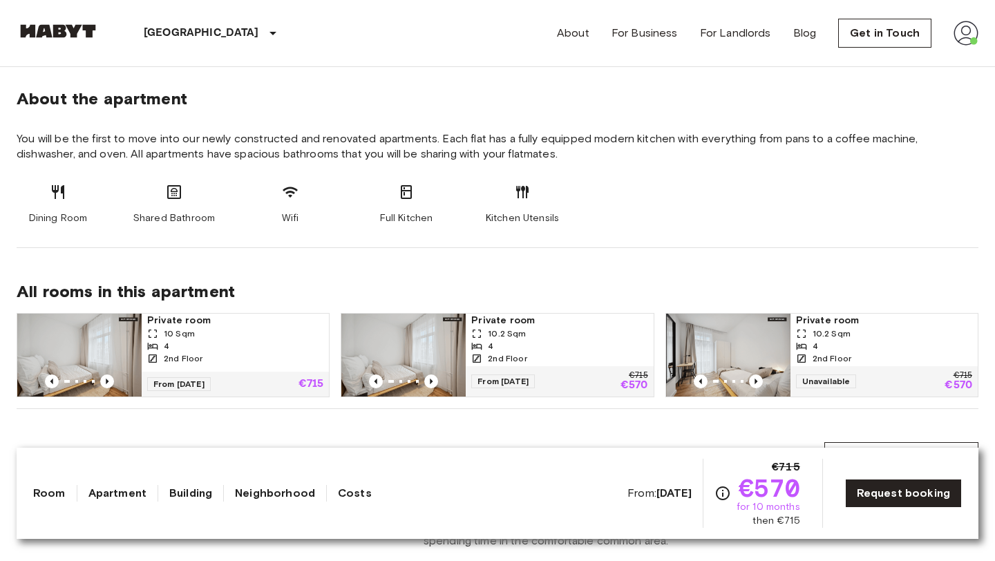
click at [730, 348] on img at bounding box center [728, 355] width 124 height 83
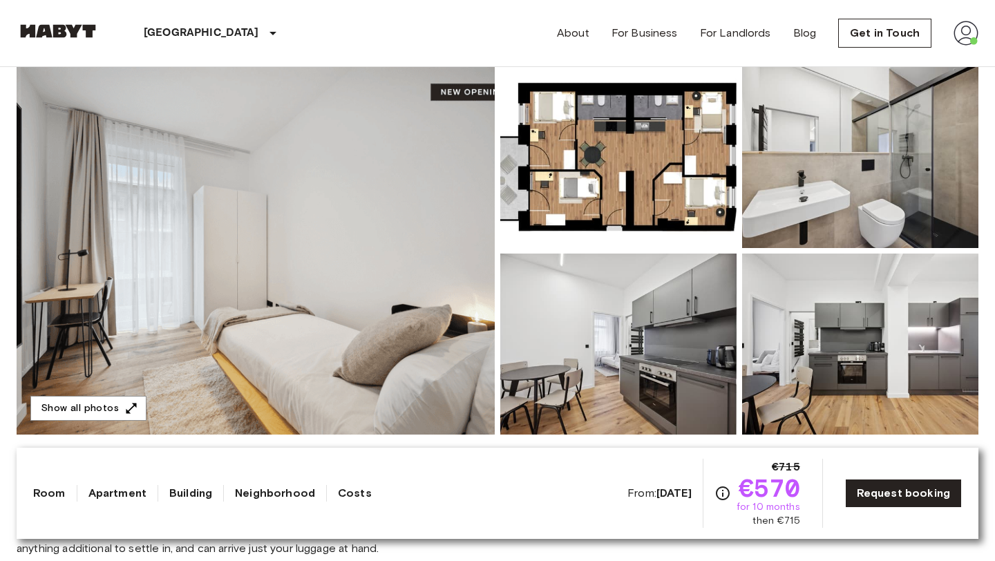
scroll to position [0, 0]
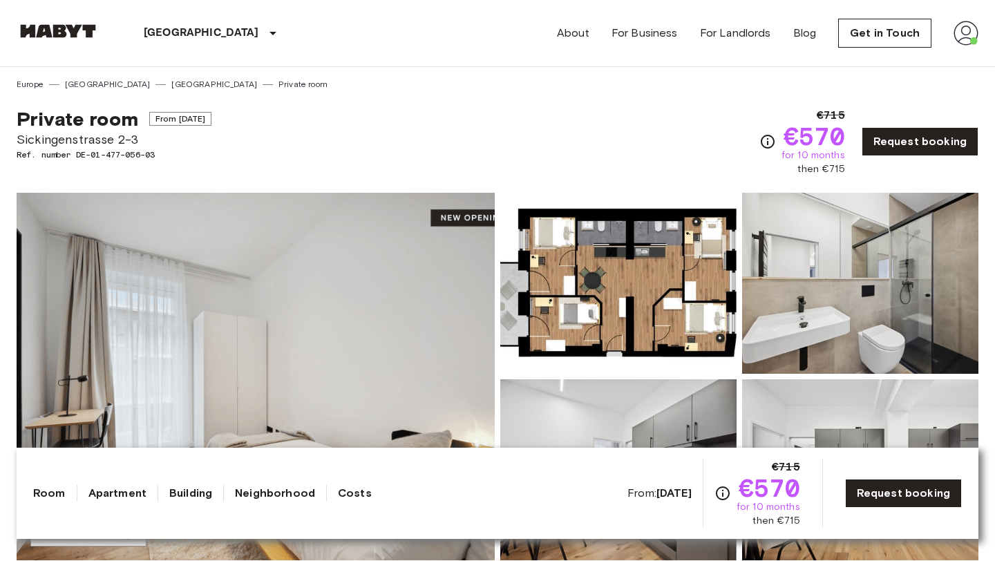
click at [620, 288] on img at bounding box center [618, 283] width 236 height 181
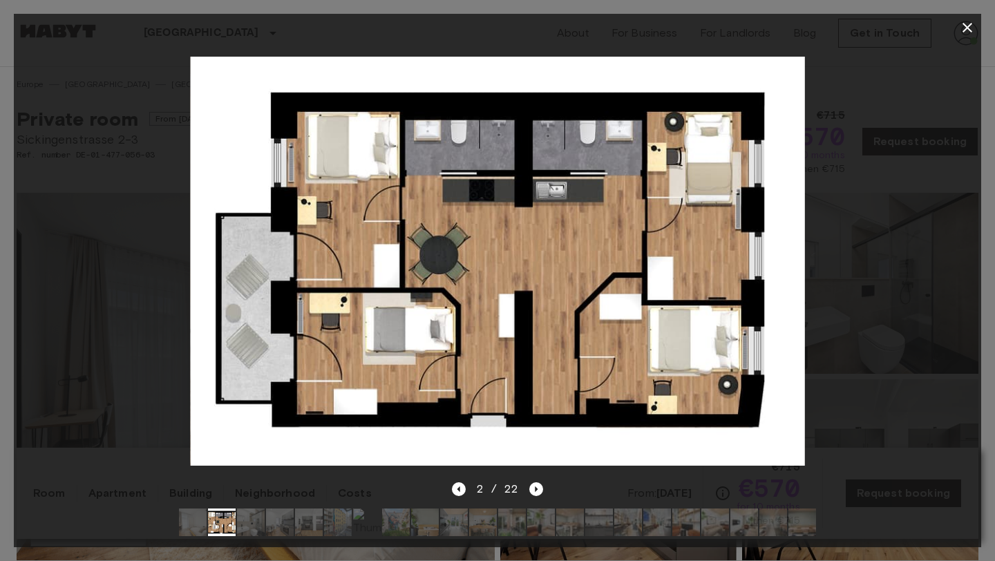
click at [962, 27] on icon "button" at bounding box center [967, 27] width 17 height 17
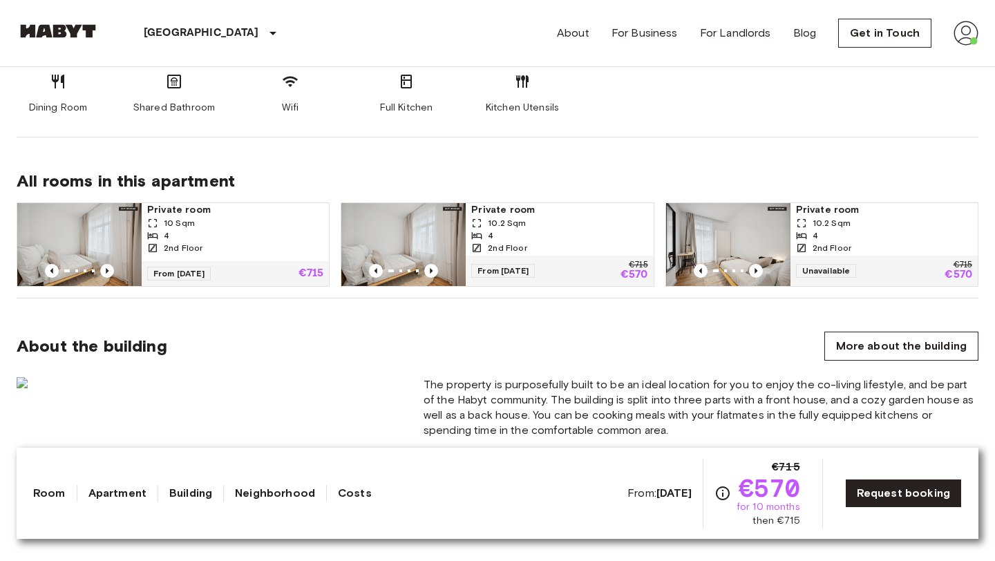
scroll to position [866, 0]
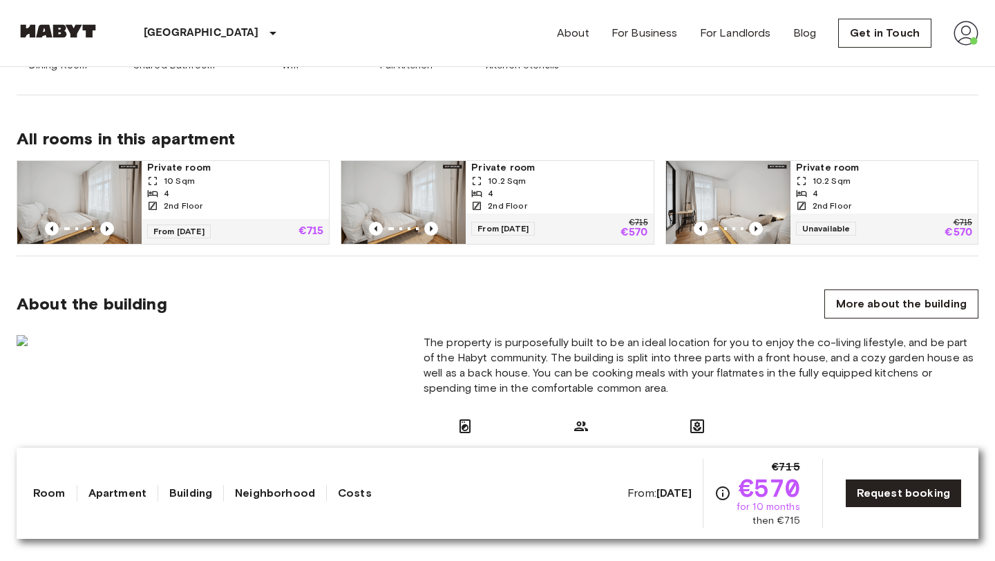
click at [565, 207] on div "2nd Floor" at bounding box center [559, 206] width 176 height 12
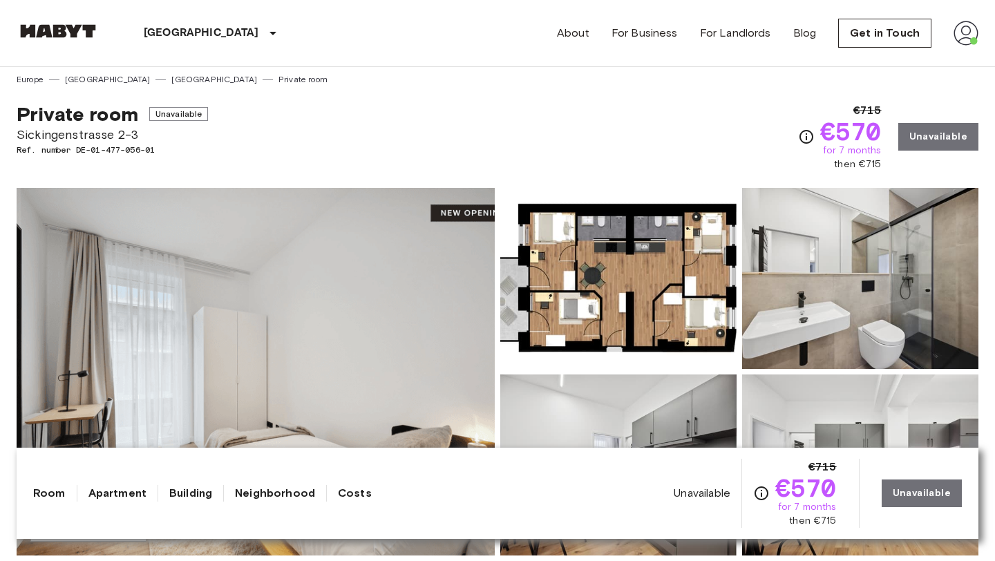
scroll to position [3, 0]
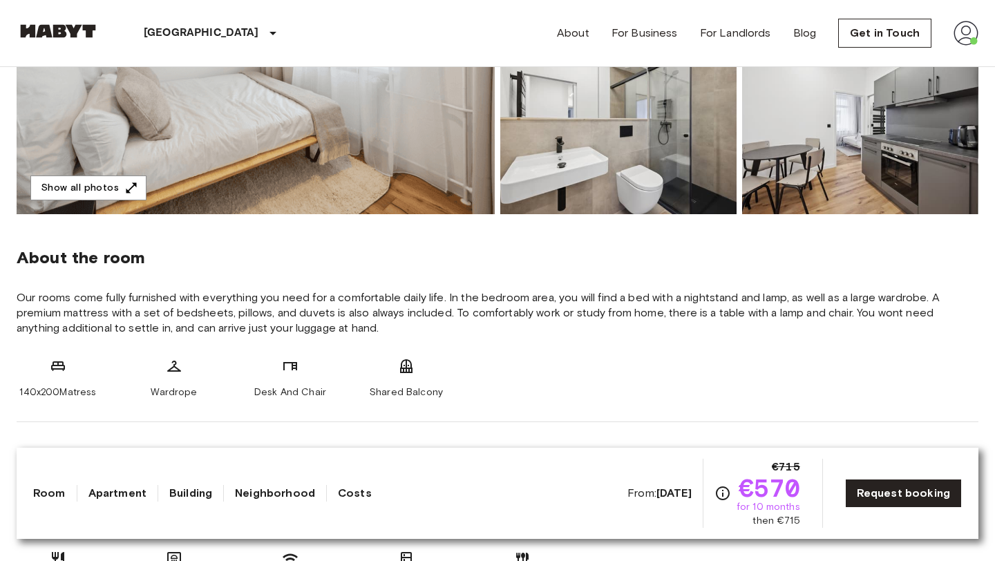
scroll to position [348, 0]
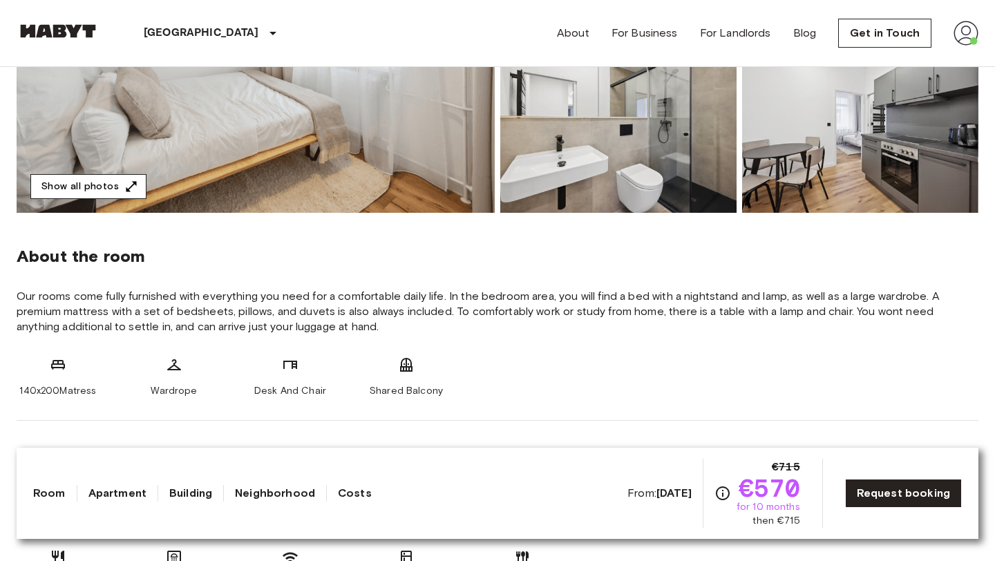
click at [109, 193] on button "Show all photos" at bounding box center [88, 187] width 116 height 26
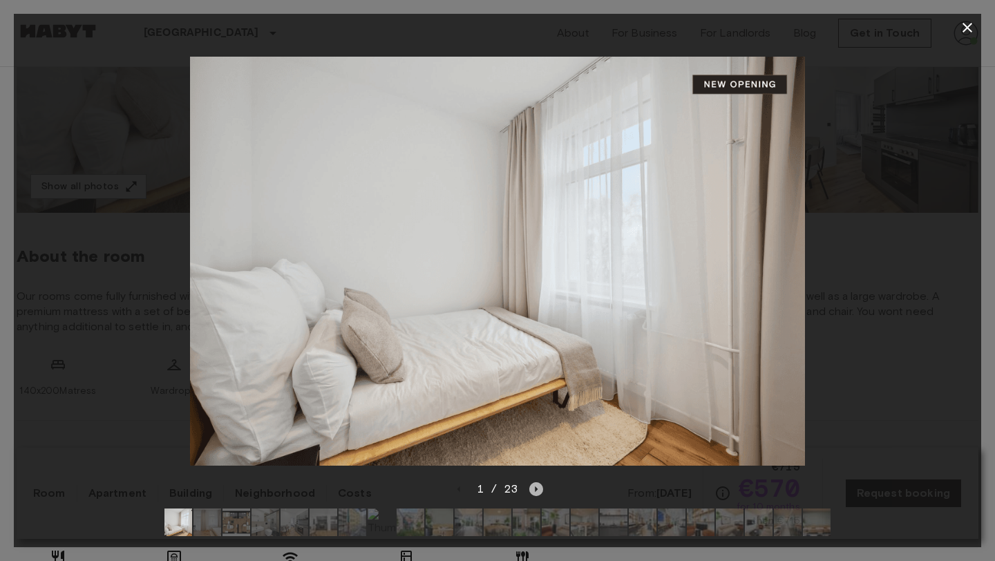
click at [532, 488] on icon "Next image" at bounding box center [536, 489] width 14 height 14
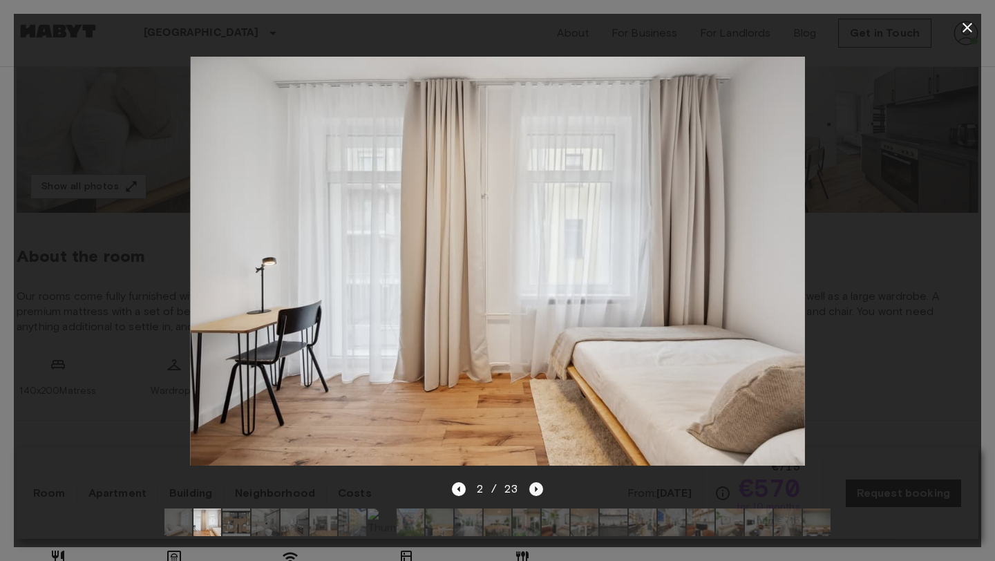
click at [532, 488] on icon "Next image" at bounding box center [536, 489] width 14 height 14
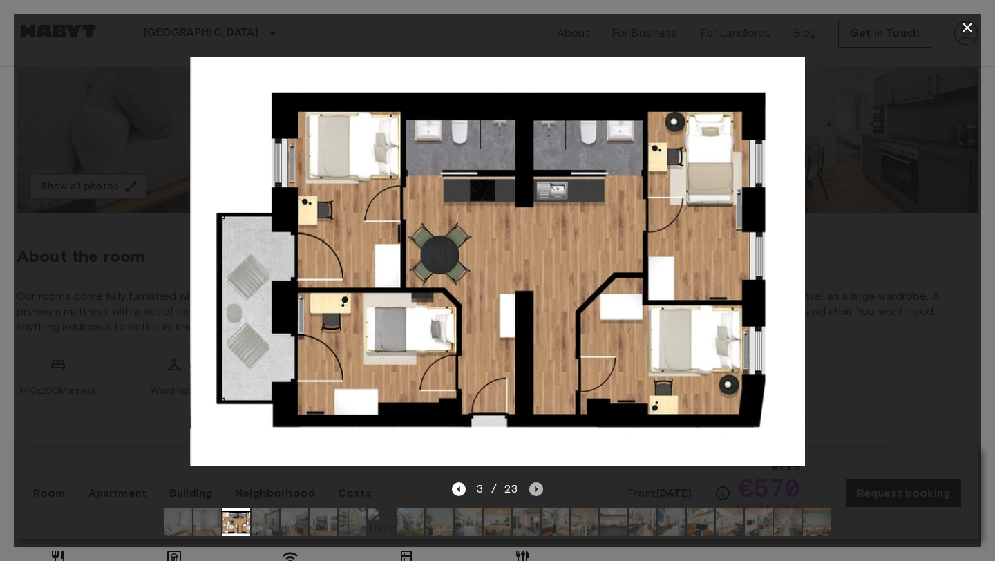
click at [532, 488] on icon "Next image" at bounding box center [536, 489] width 14 height 14
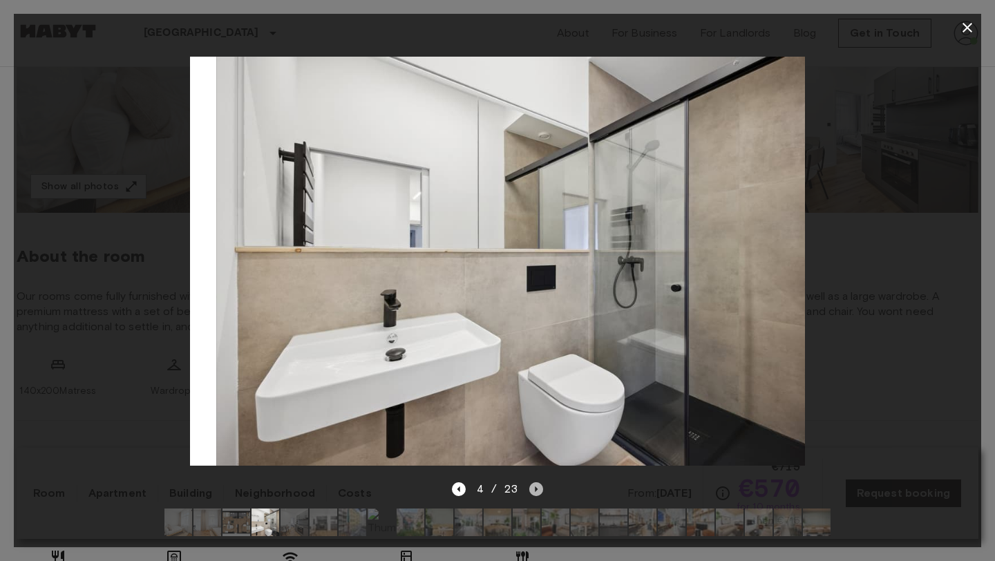
click at [532, 488] on icon "Next image" at bounding box center [536, 489] width 14 height 14
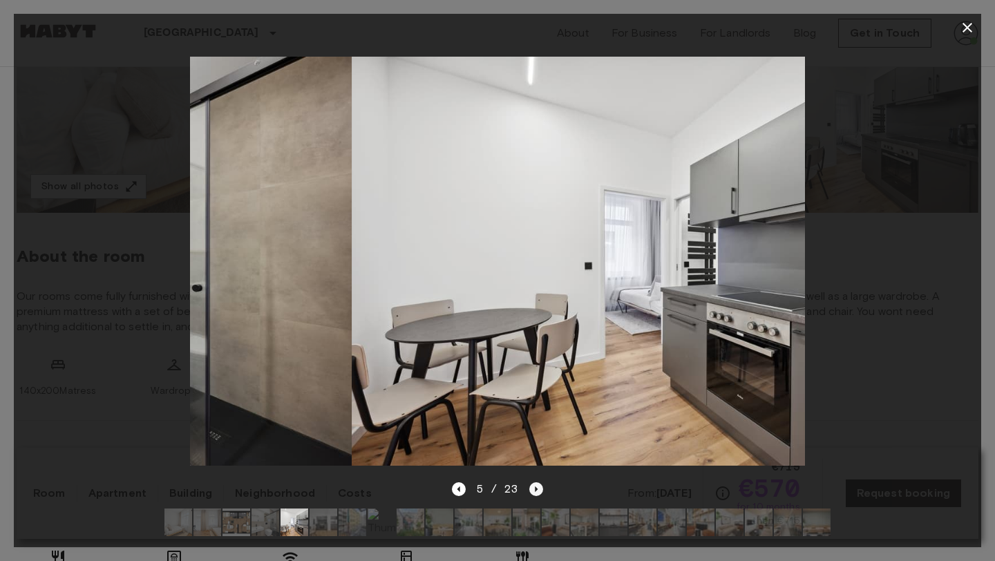
click at [532, 488] on icon "Next image" at bounding box center [536, 489] width 14 height 14
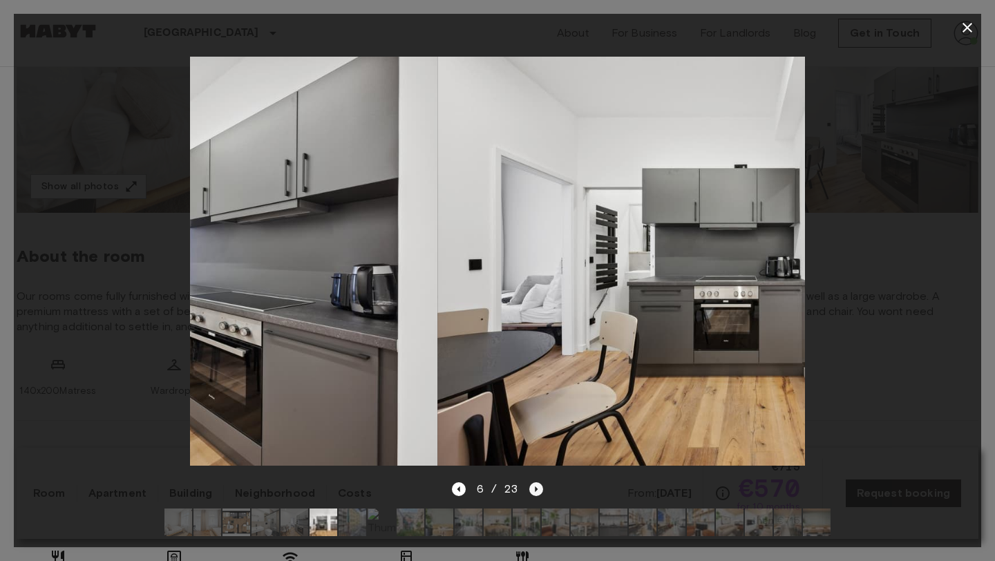
click at [532, 488] on icon "Next image" at bounding box center [536, 489] width 14 height 14
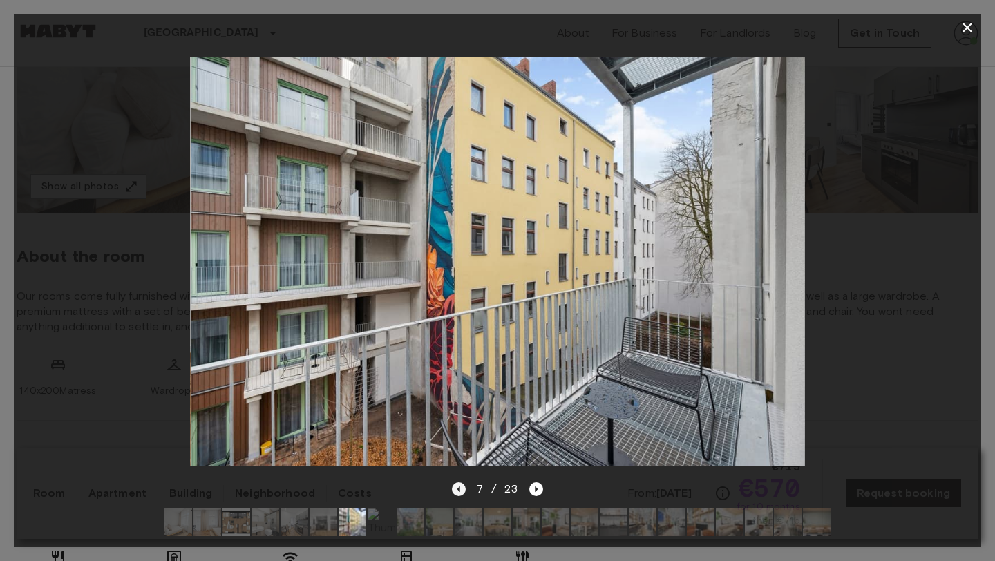
click at [455, 494] on icon "Previous image" at bounding box center [459, 489] width 14 height 14
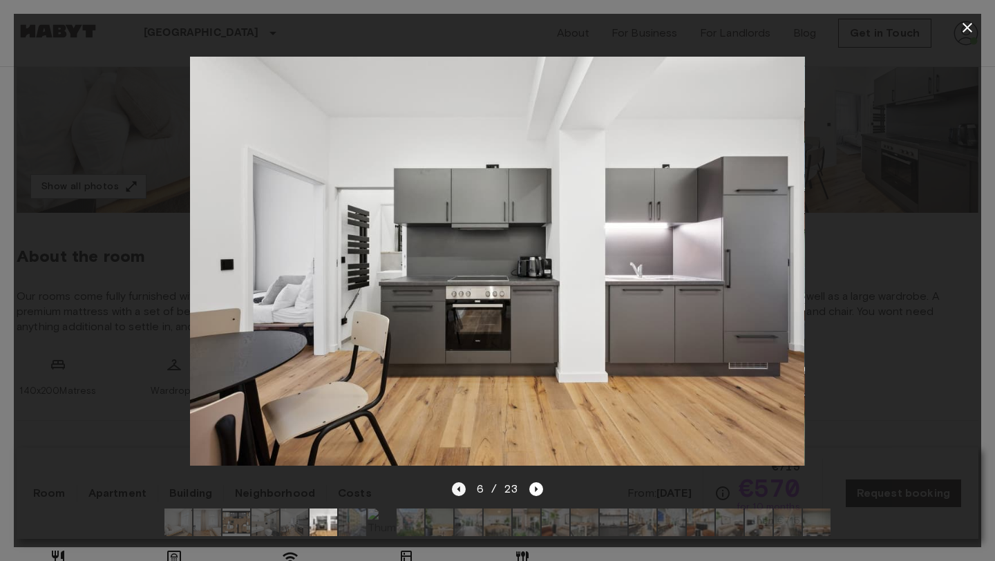
click at [455, 494] on icon "Previous image" at bounding box center [459, 489] width 14 height 14
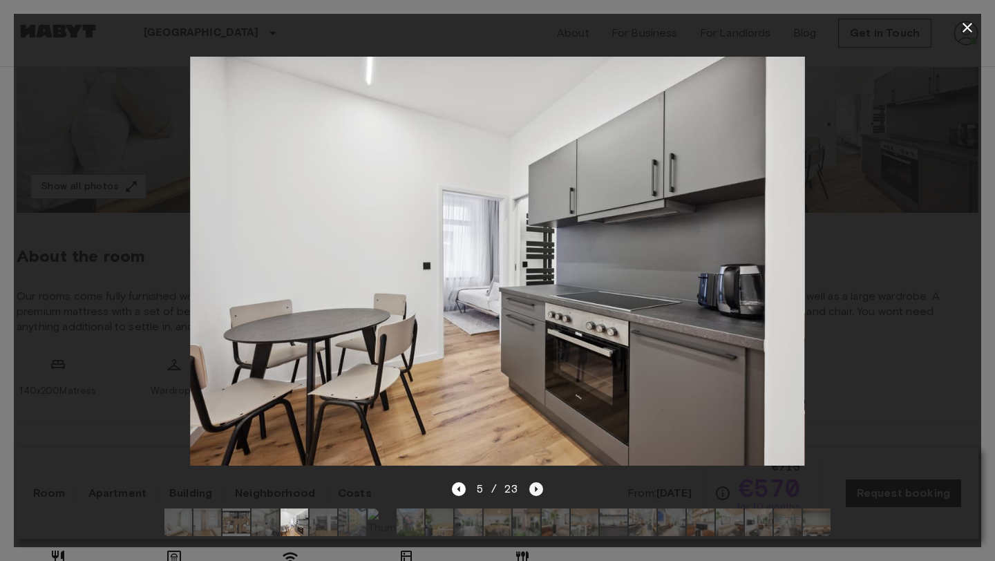
click at [538, 484] on icon "Next image" at bounding box center [536, 489] width 14 height 14
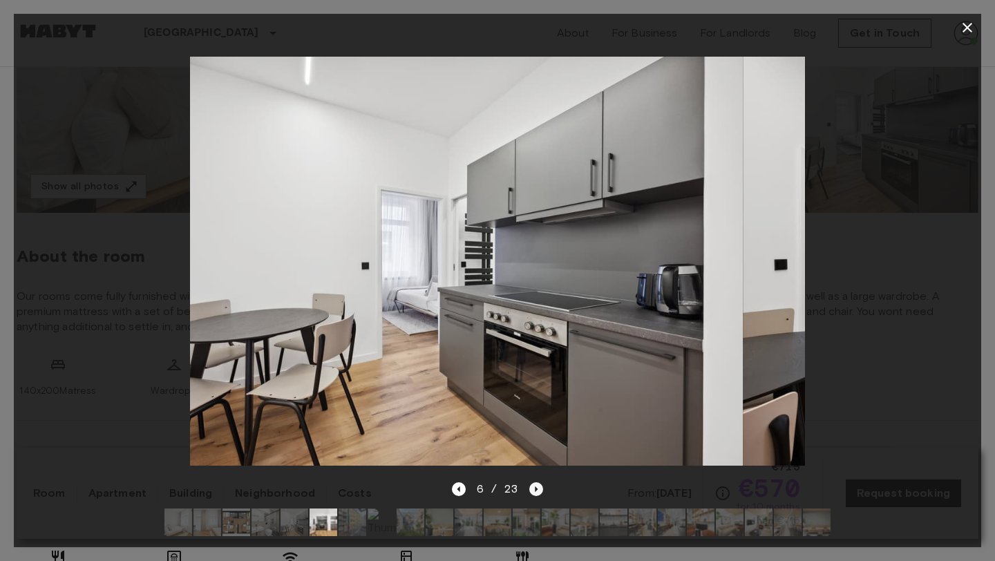
click at [538, 484] on icon "Next image" at bounding box center [536, 489] width 14 height 14
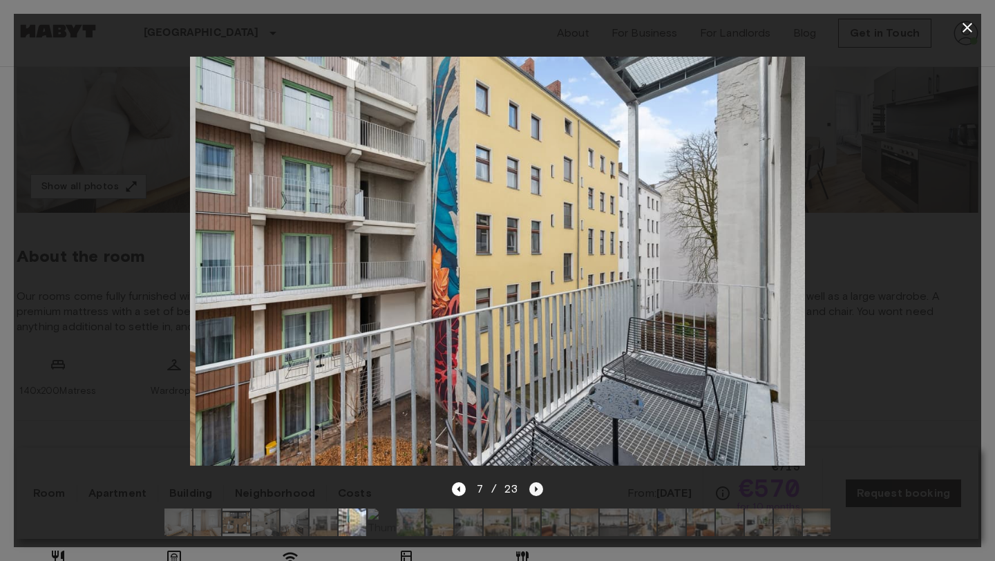
click at [538, 484] on icon "Next image" at bounding box center [536, 489] width 14 height 14
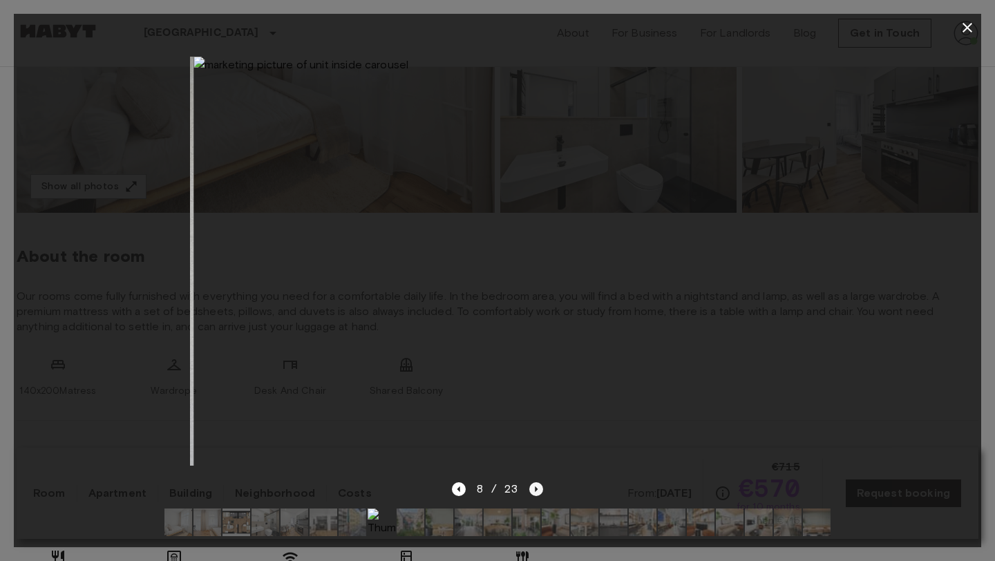
click at [538, 484] on icon "Next image" at bounding box center [536, 489] width 14 height 14
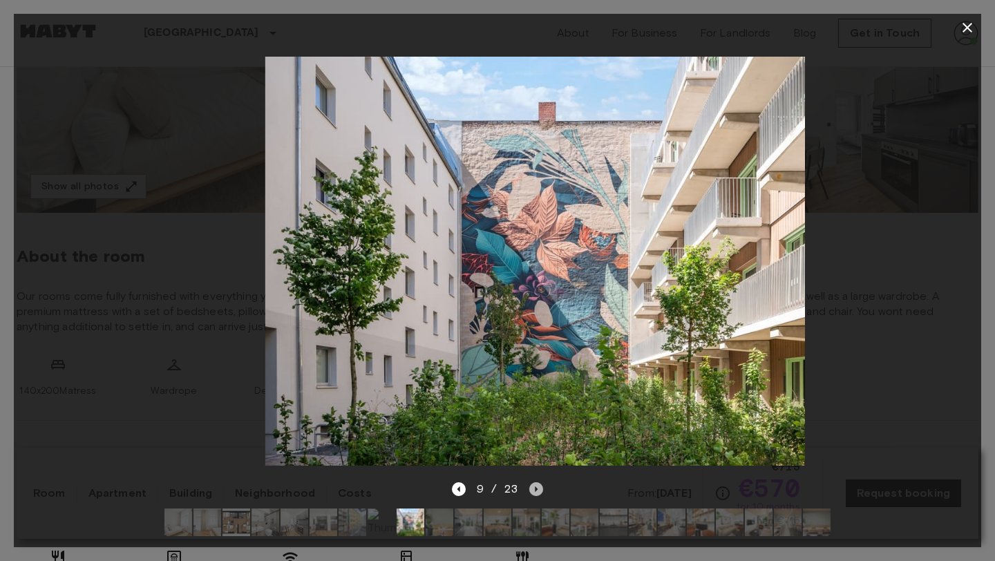
click at [538, 484] on icon "Next image" at bounding box center [536, 489] width 14 height 14
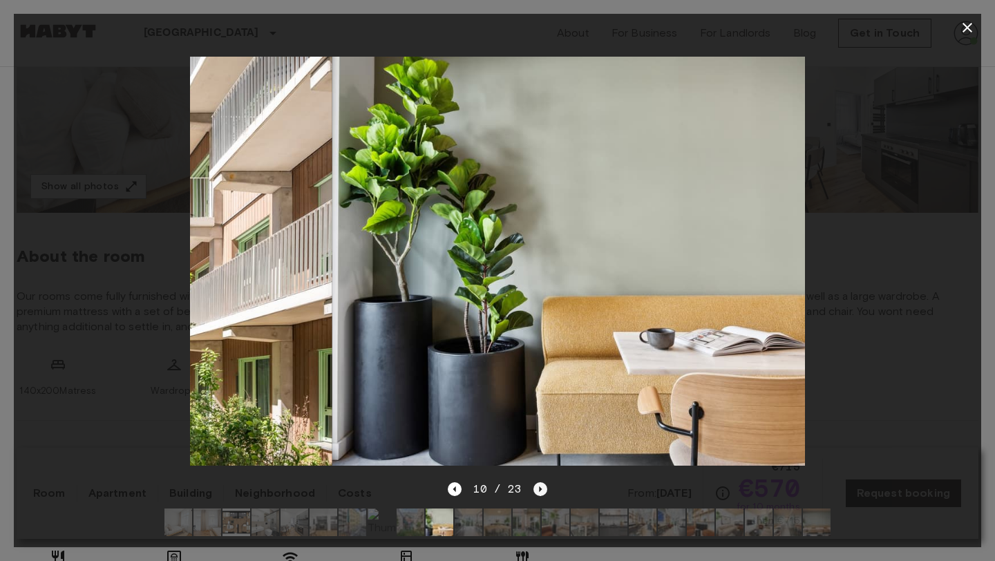
click at [538, 484] on icon "Next image" at bounding box center [540, 489] width 14 height 14
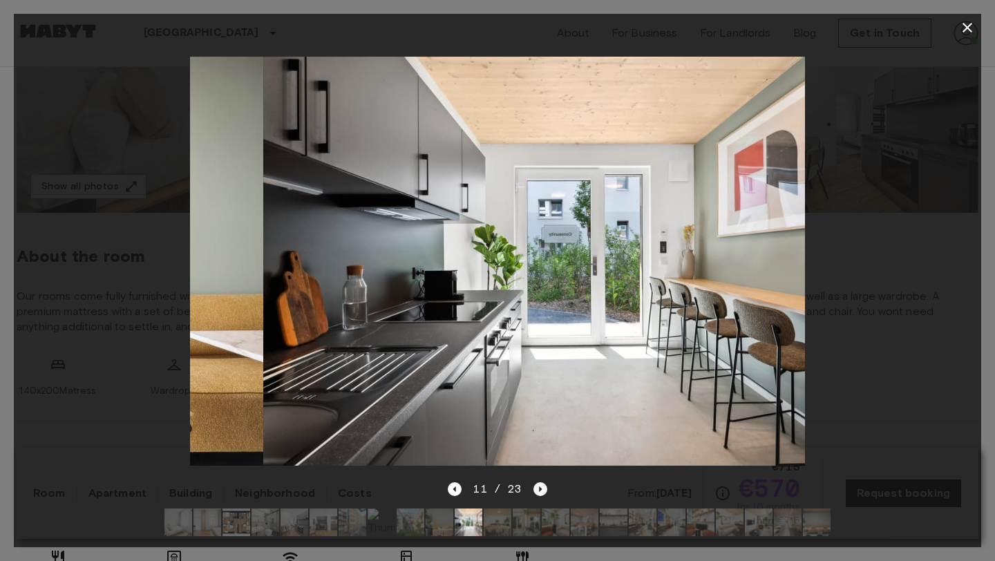
click at [538, 484] on icon "Next image" at bounding box center [540, 489] width 14 height 14
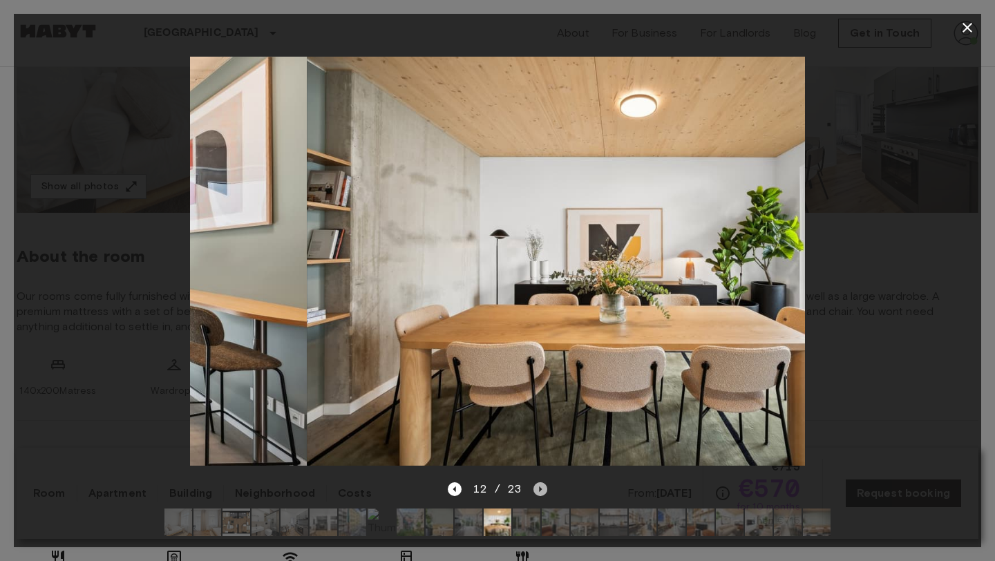
click at [538, 484] on icon "Next image" at bounding box center [540, 489] width 14 height 14
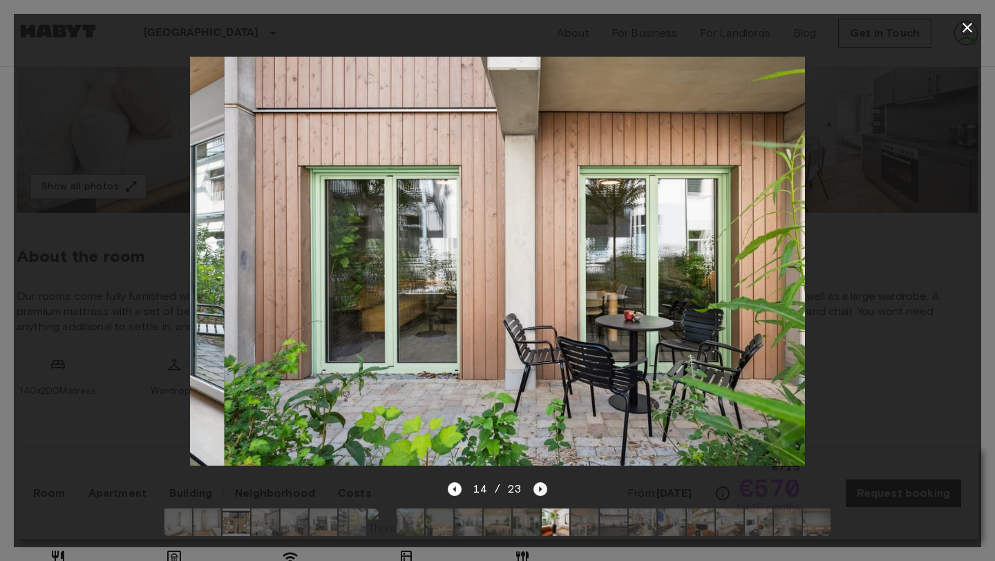
click at [538, 484] on icon "Next image" at bounding box center [540, 489] width 14 height 14
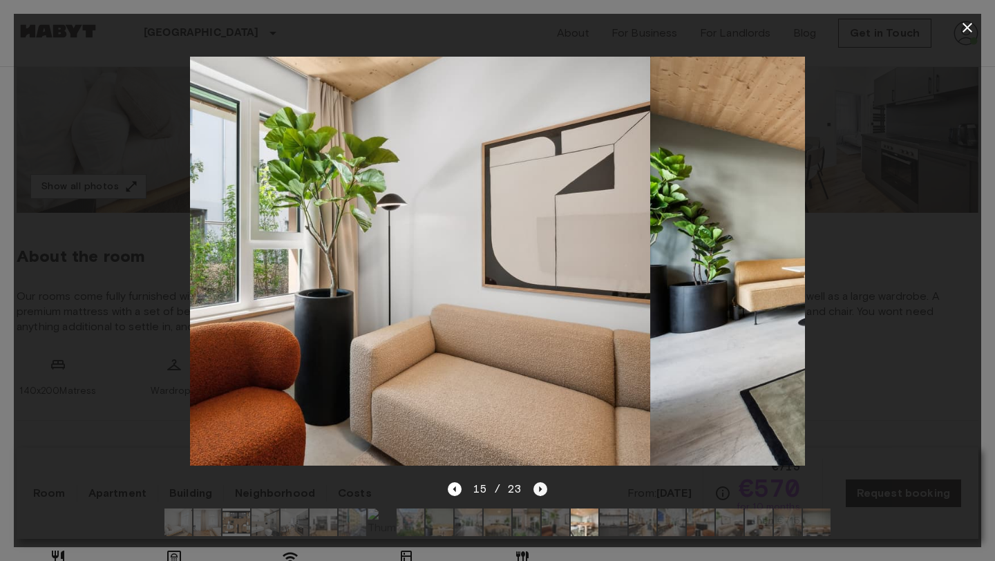
click at [538, 484] on icon "Next image" at bounding box center [540, 489] width 14 height 14
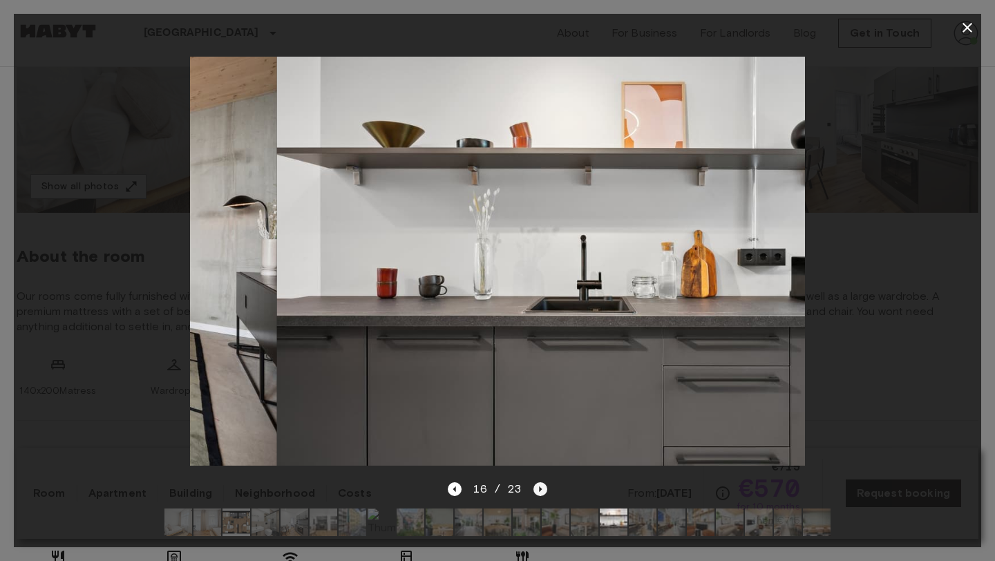
click at [538, 484] on icon "Next image" at bounding box center [540, 489] width 14 height 14
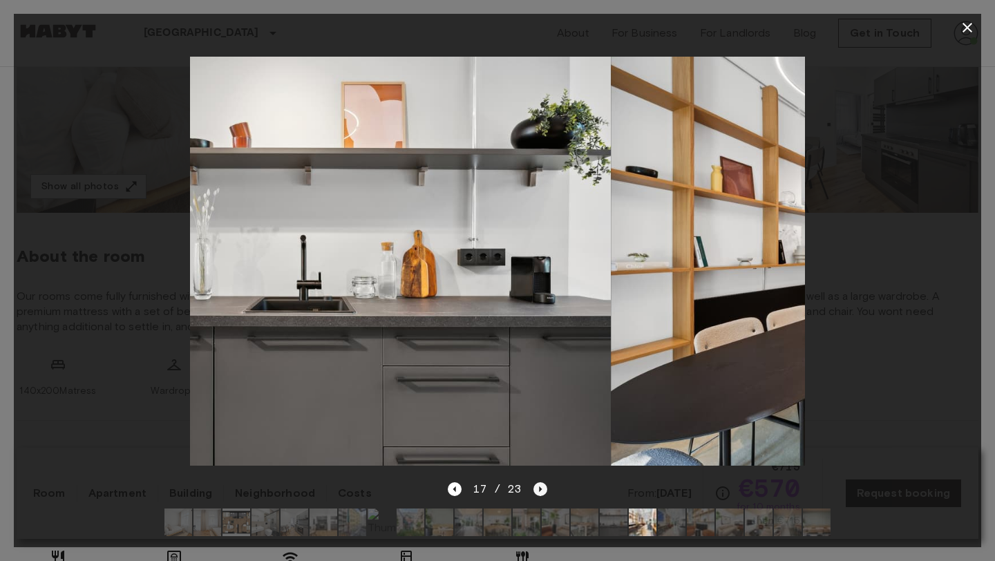
click at [538, 484] on icon "Next image" at bounding box center [540, 489] width 14 height 14
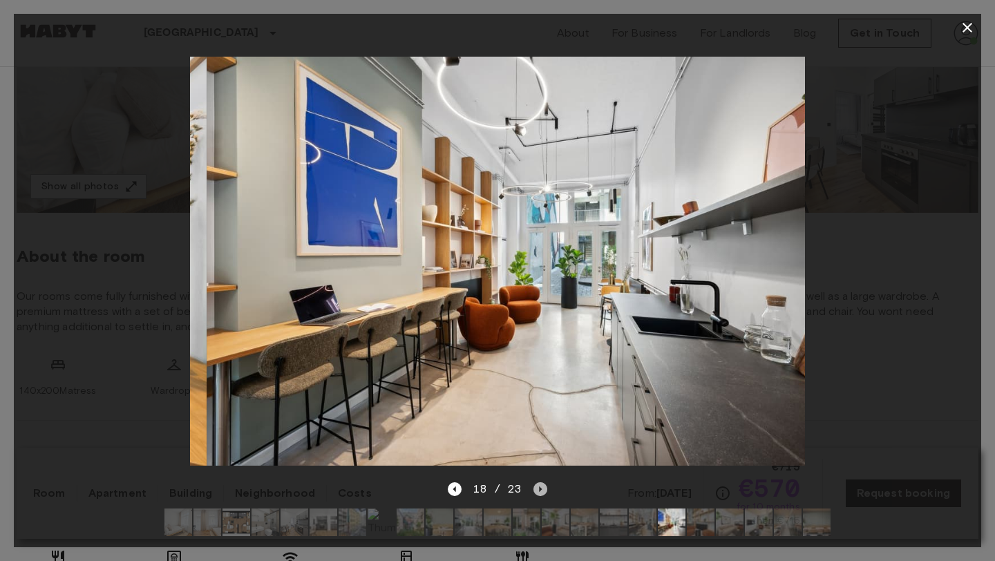
click at [538, 484] on icon "Next image" at bounding box center [540, 489] width 14 height 14
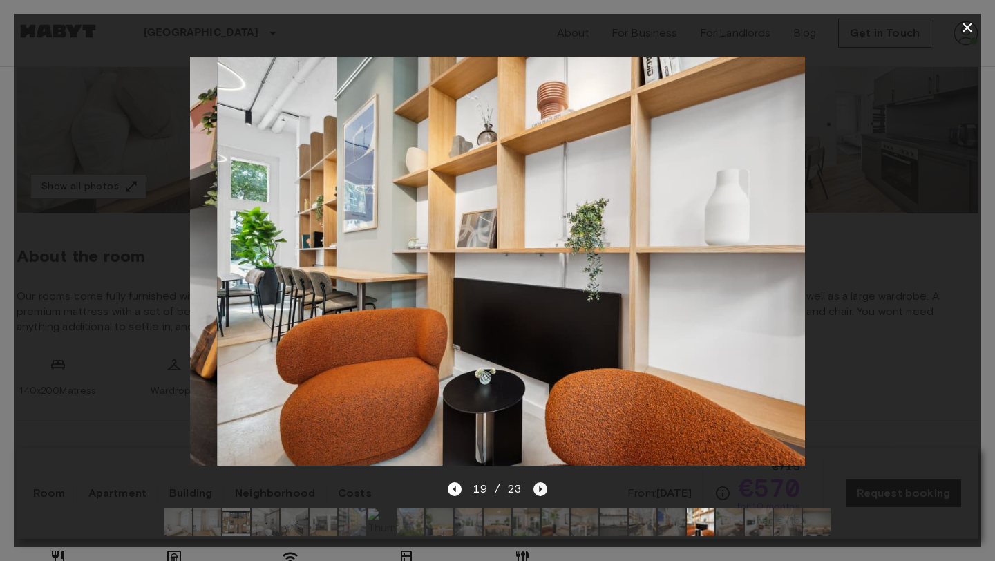
click at [538, 484] on icon "Next image" at bounding box center [540, 489] width 14 height 14
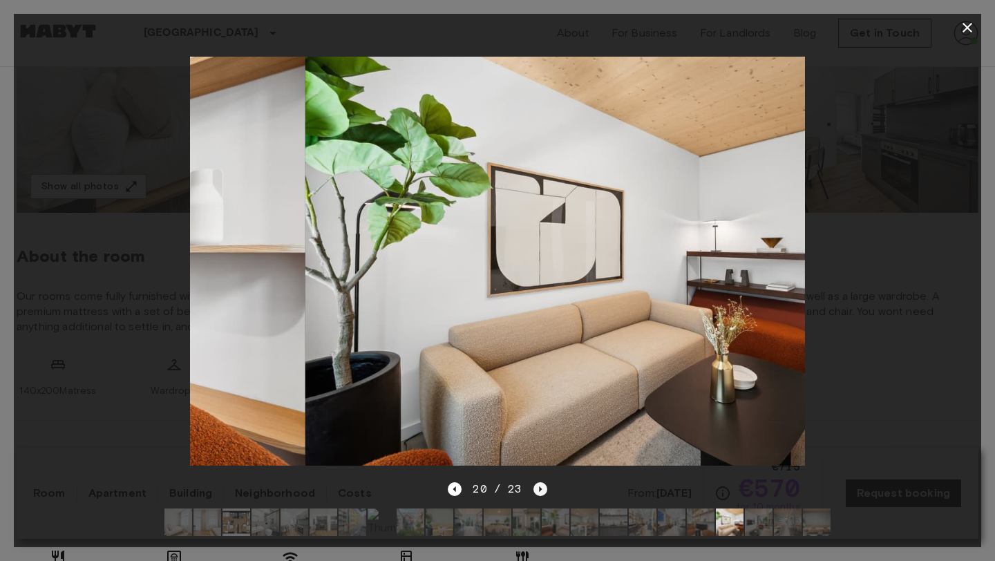
click at [538, 484] on icon "Next image" at bounding box center [540, 489] width 14 height 14
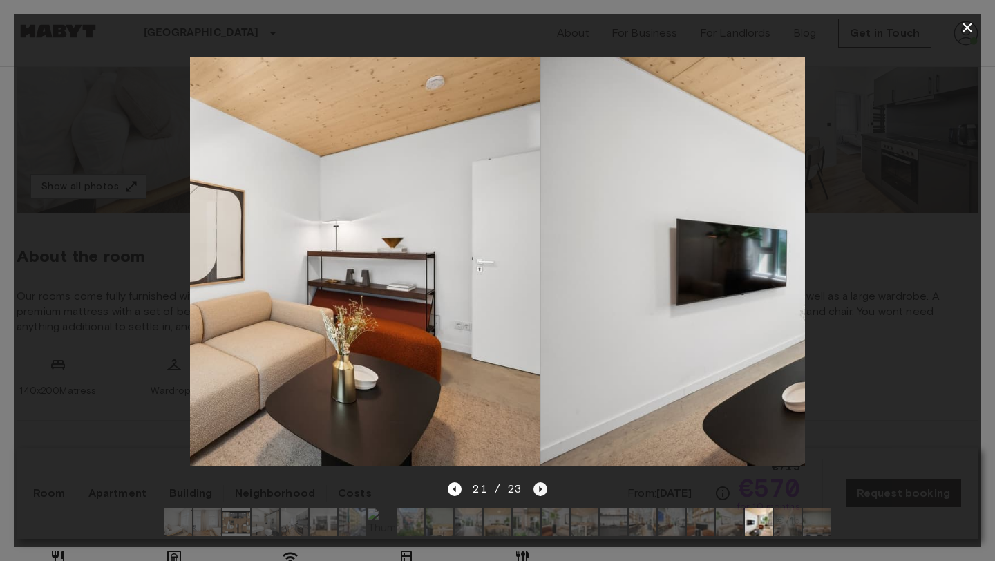
click at [538, 484] on icon "Next image" at bounding box center [540, 489] width 14 height 14
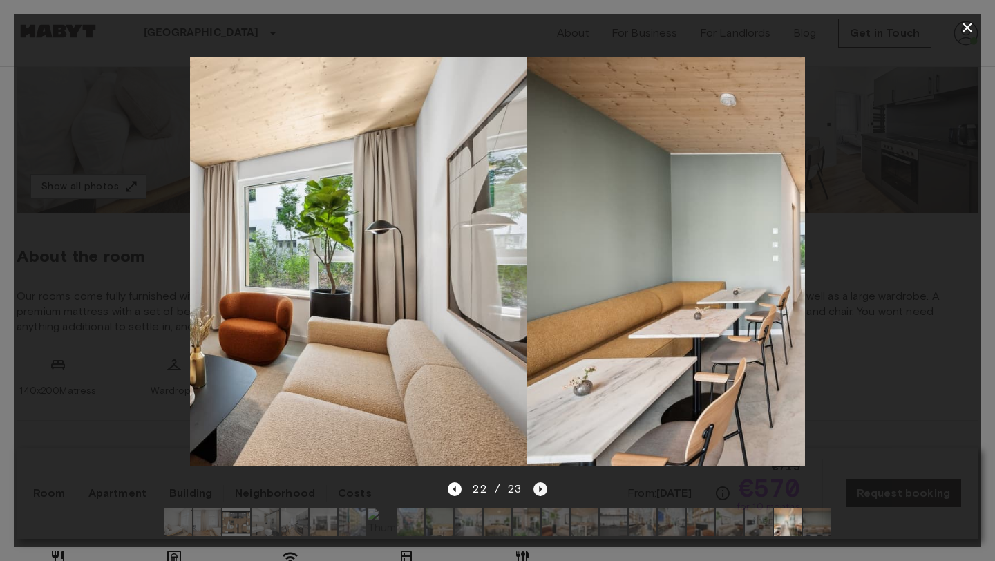
click at [538, 484] on icon "Next image" at bounding box center [540, 489] width 14 height 14
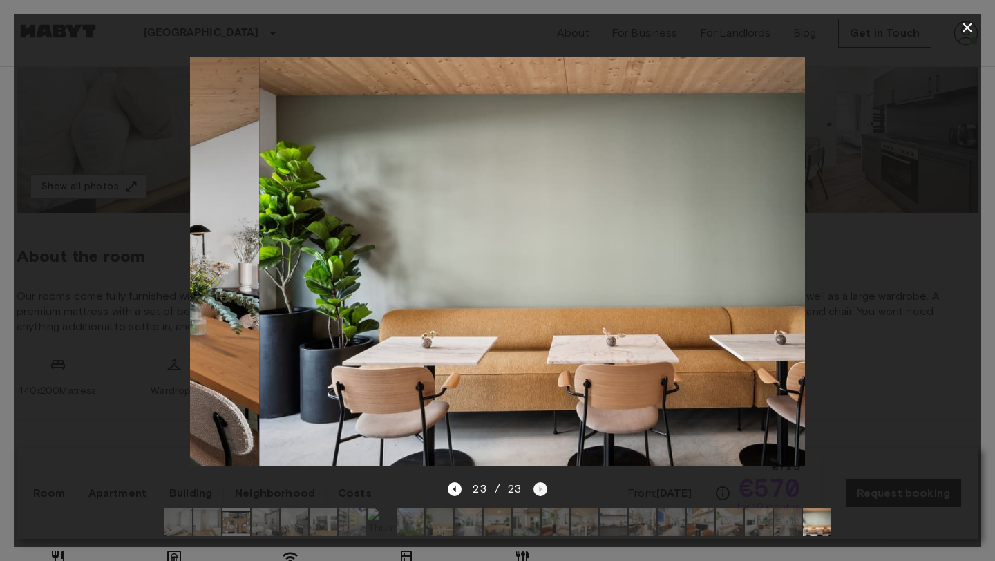
click at [538, 484] on div "23 / 23" at bounding box center [497, 489] width 99 height 17
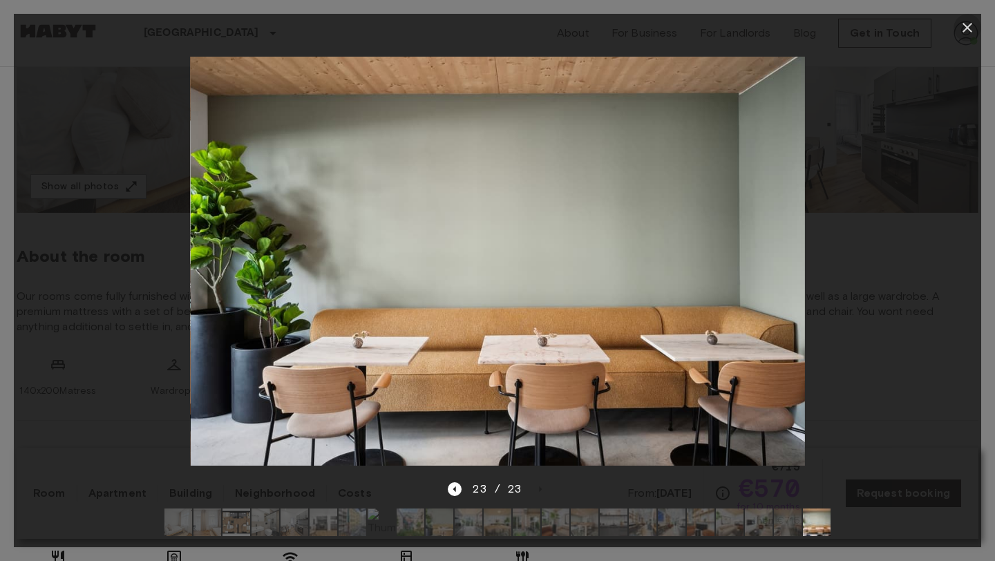
click at [974, 33] on icon "button" at bounding box center [967, 27] width 17 height 17
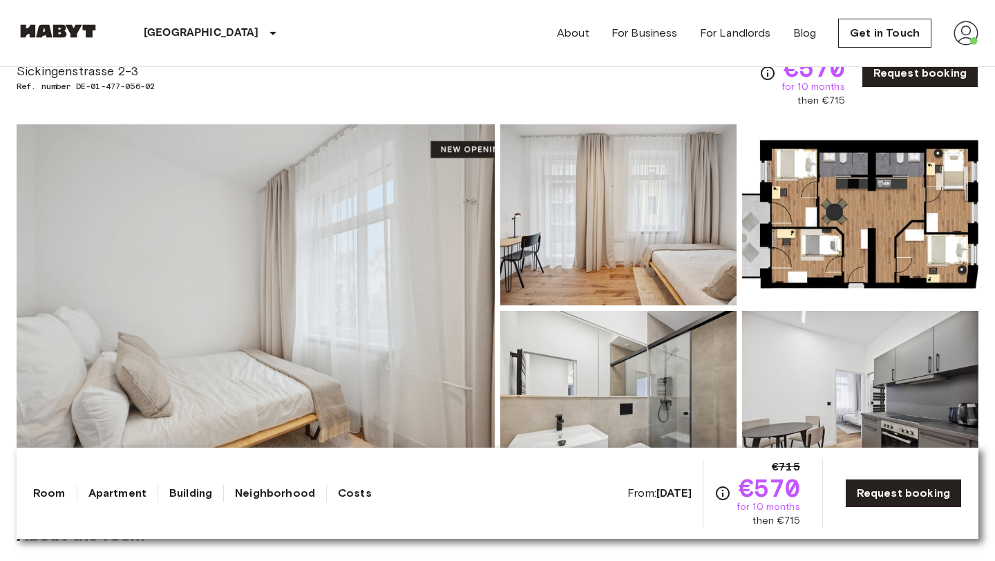
scroll to position [77, 0]
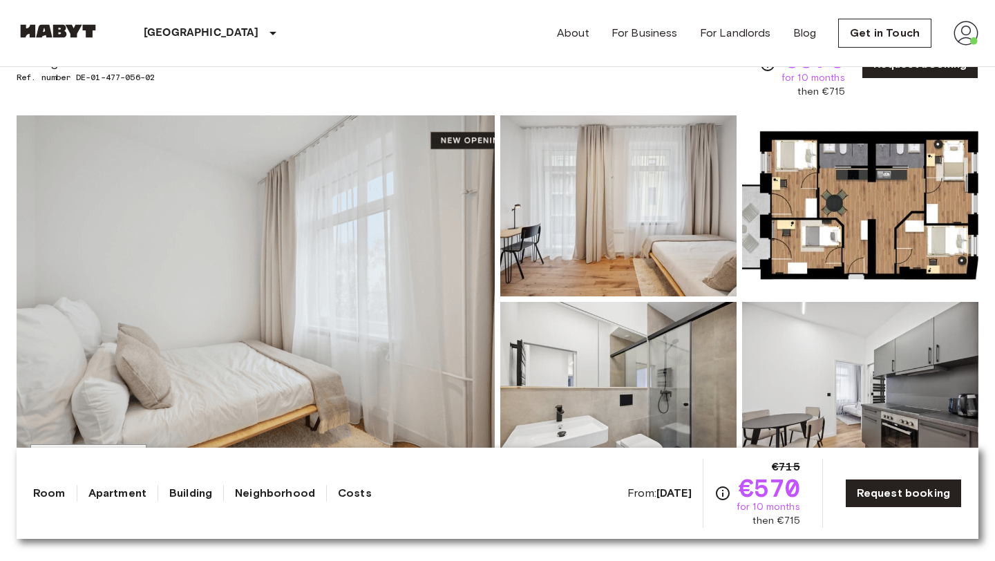
click at [784, 203] on img at bounding box center [860, 205] width 236 height 181
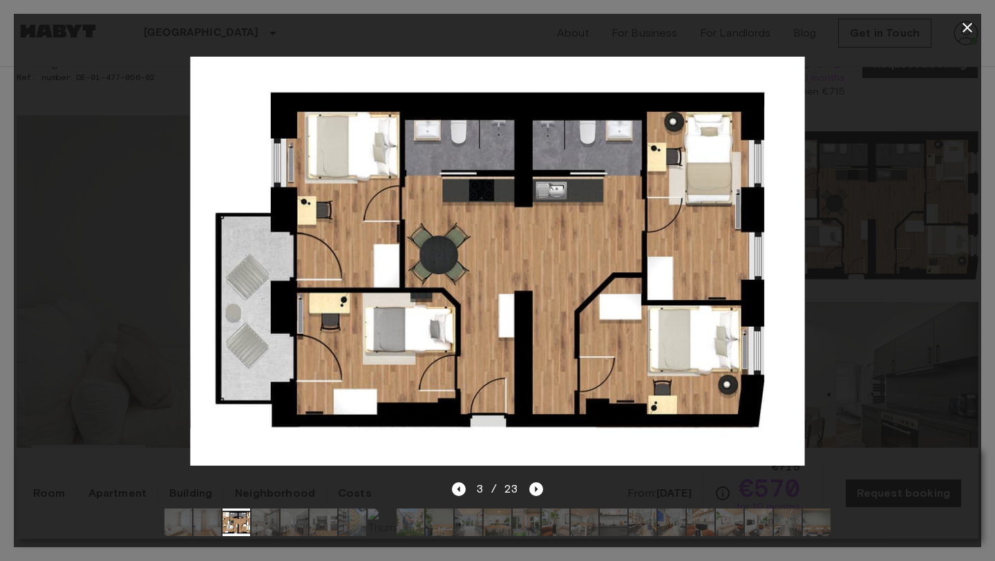
click at [962, 29] on icon "button" at bounding box center [967, 27] width 17 height 17
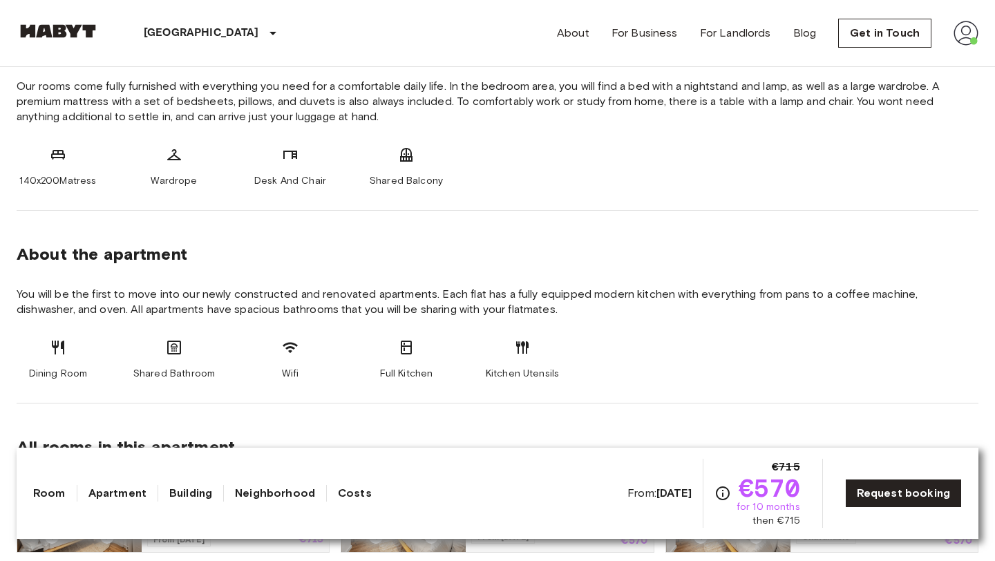
scroll to position [0, 0]
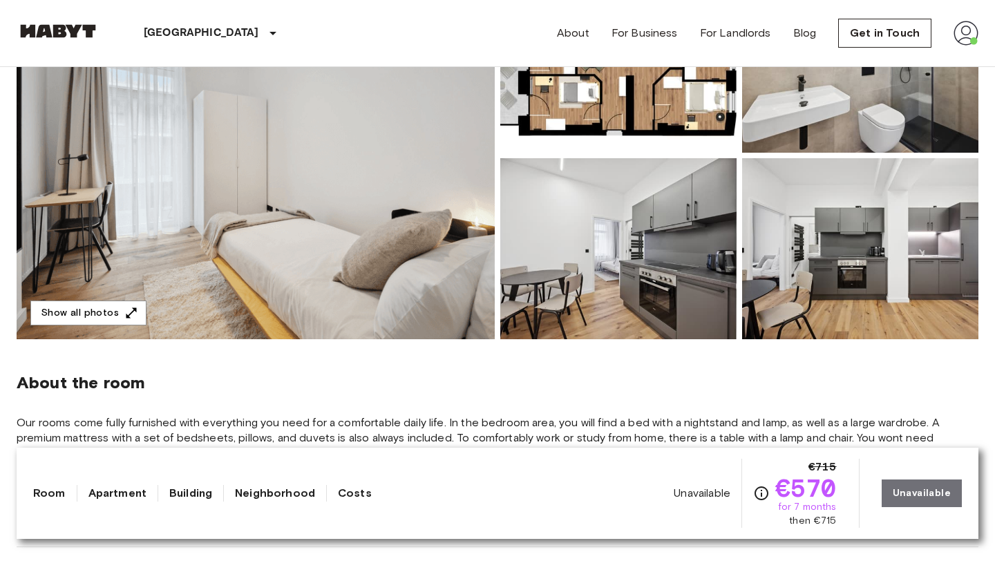
scroll to position [46, 0]
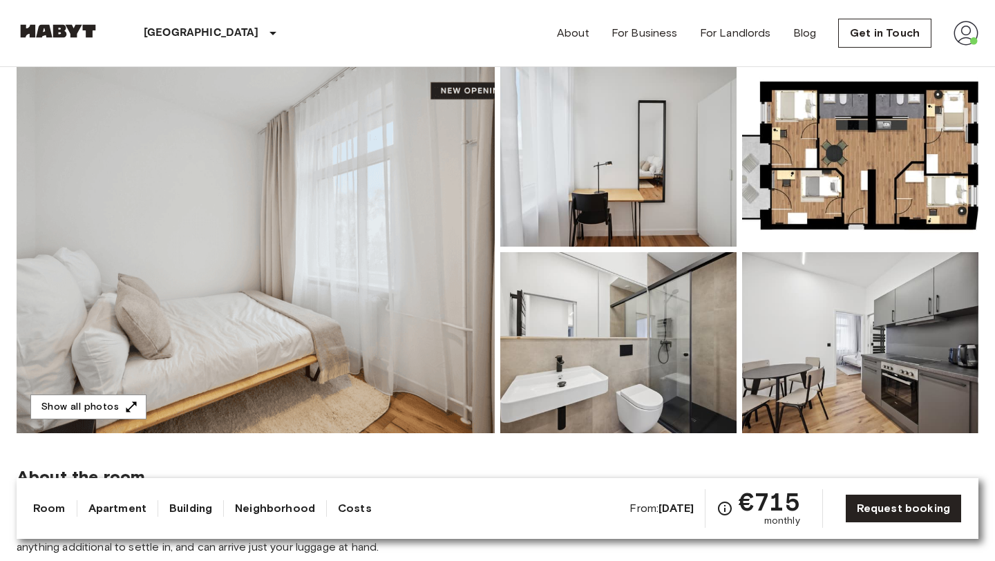
scroll to position [113, 0]
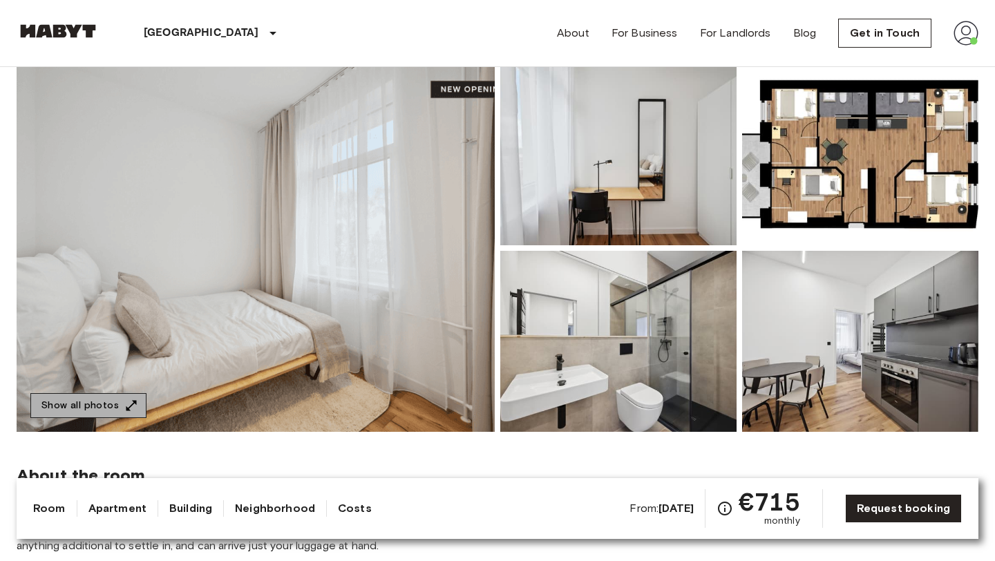
click at [133, 404] on icon "button" at bounding box center [131, 406] width 14 height 14
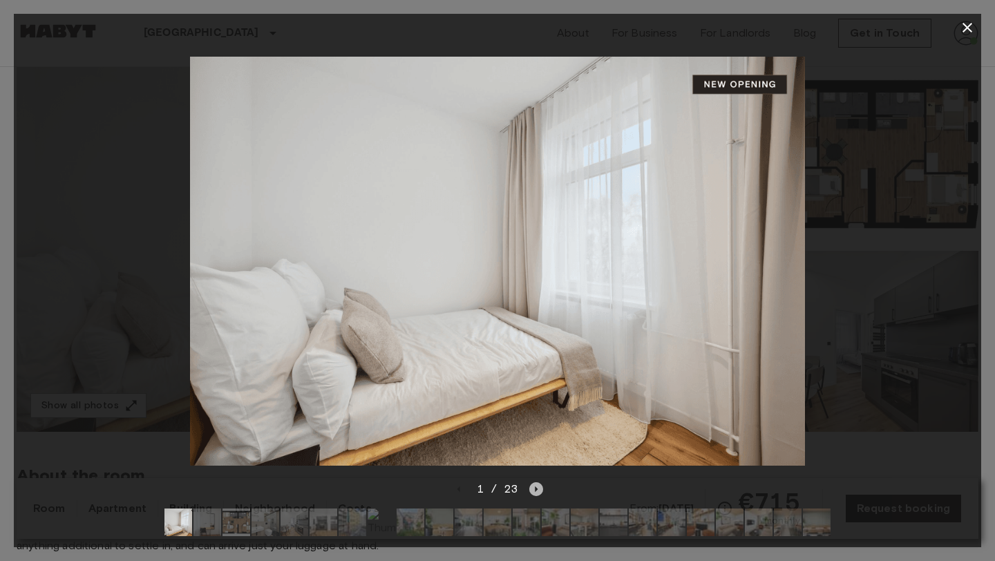
click at [539, 493] on icon "Next image" at bounding box center [536, 489] width 14 height 14
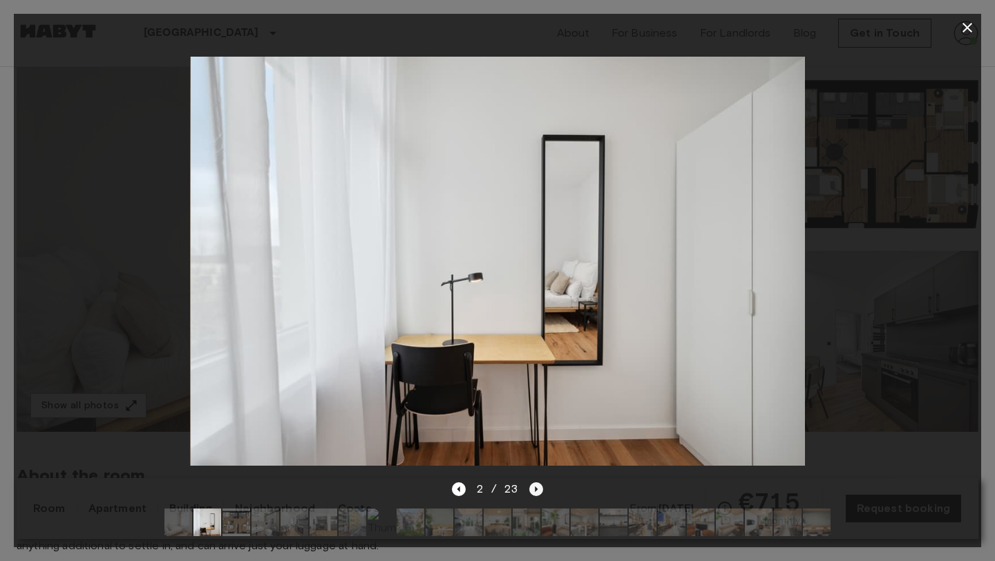
click at [535, 494] on icon "Next image" at bounding box center [536, 489] width 14 height 14
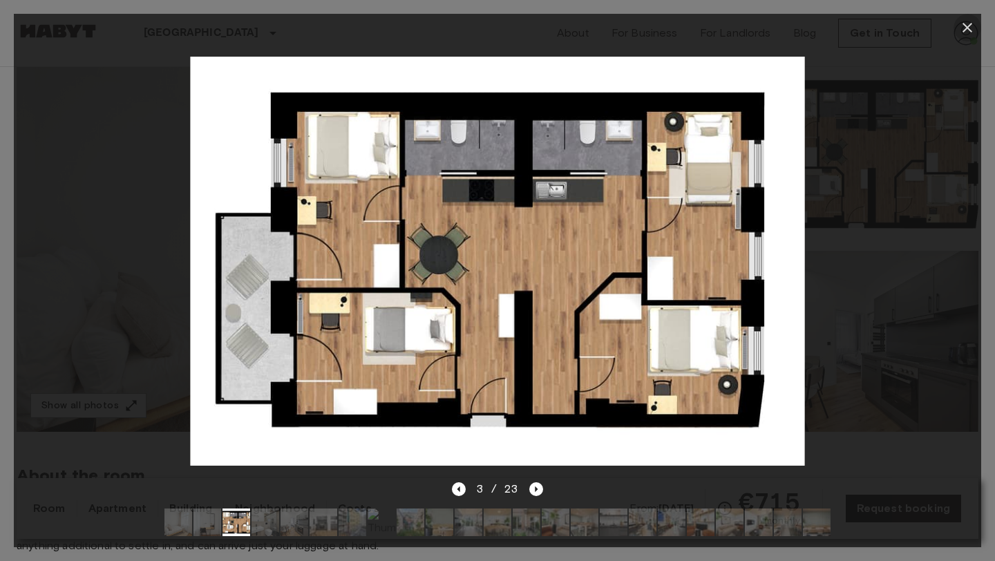
click at [968, 26] on icon "button" at bounding box center [967, 28] width 10 height 10
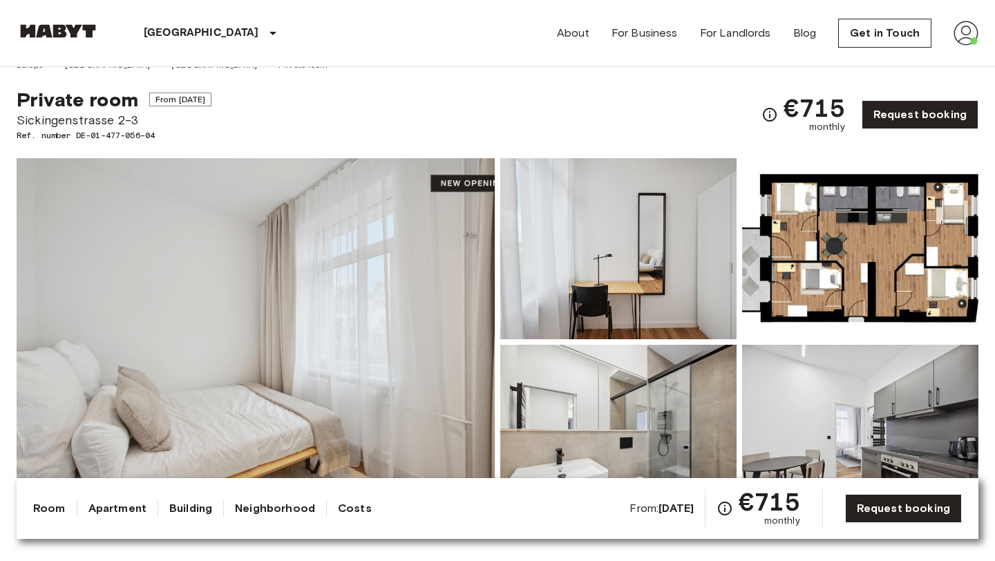
scroll to position [0, 0]
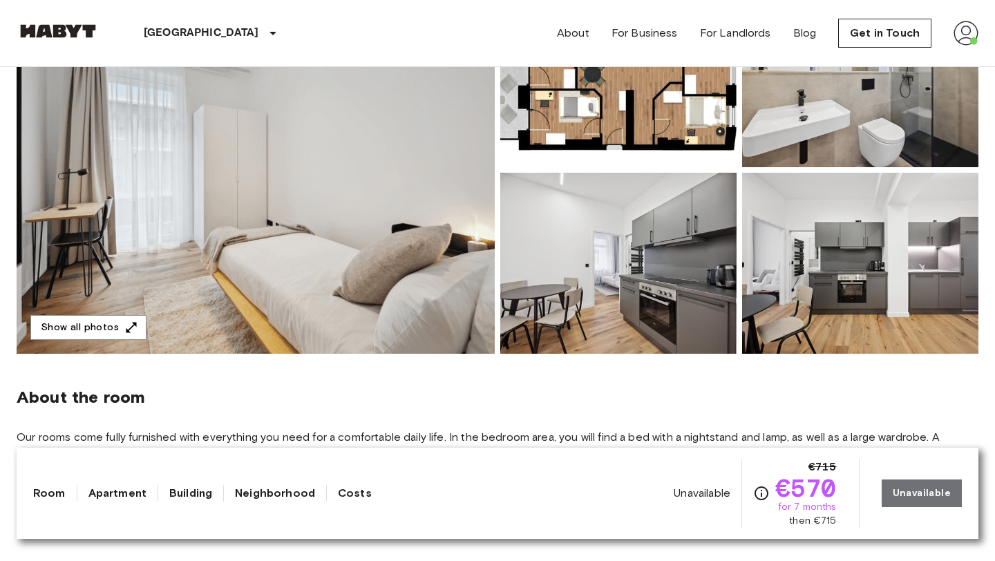
scroll to position [212, 0]
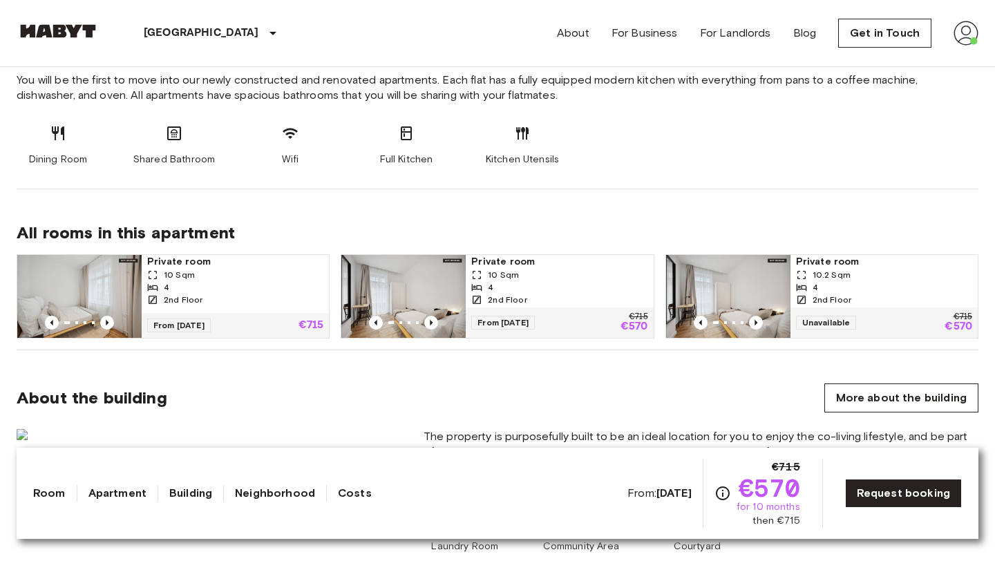
scroll to position [774, 0]
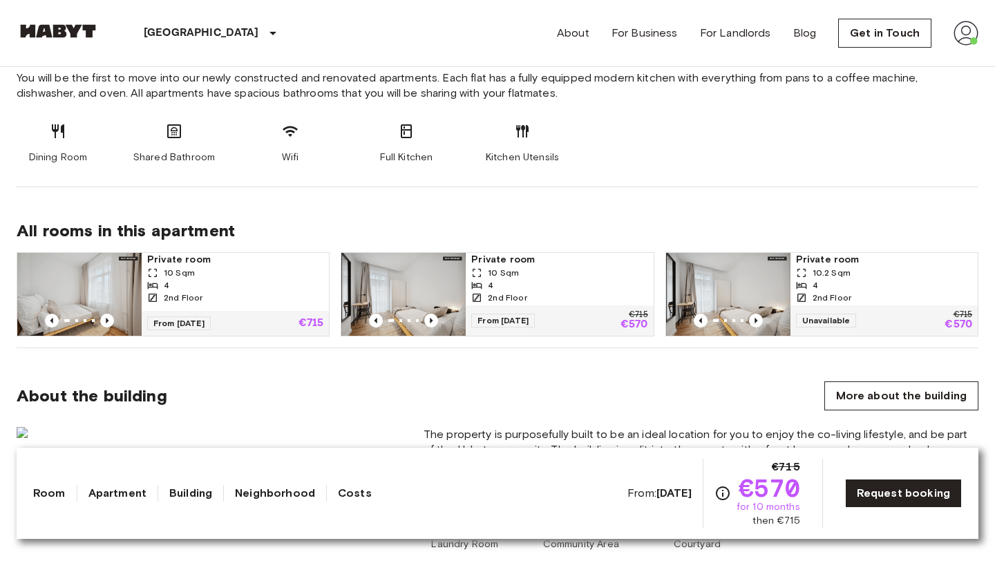
click at [239, 287] on div "4" at bounding box center [235, 285] width 176 height 12
click at [747, 307] on img at bounding box center [728, 294] width 124 height 83
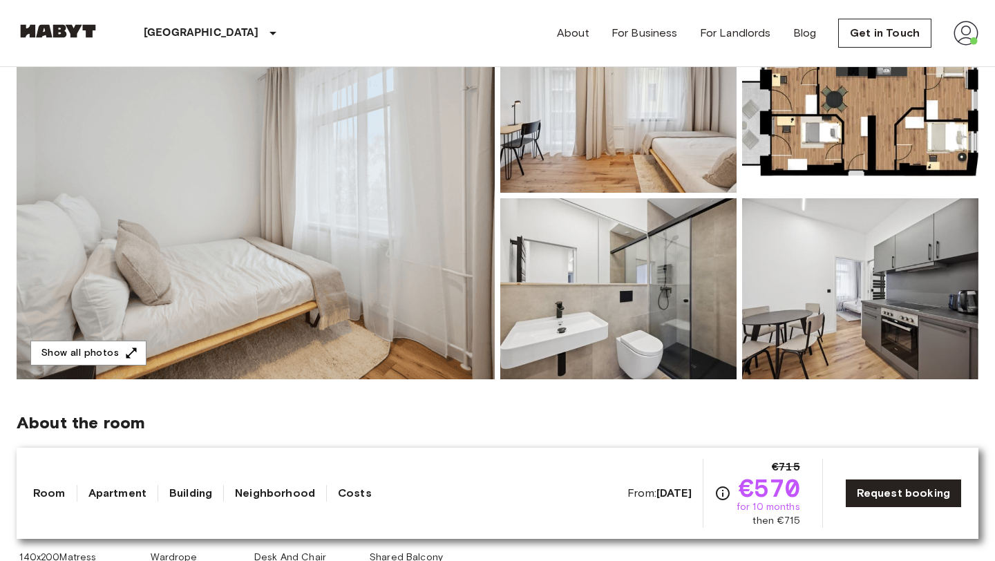
scroll to position [187, 0]
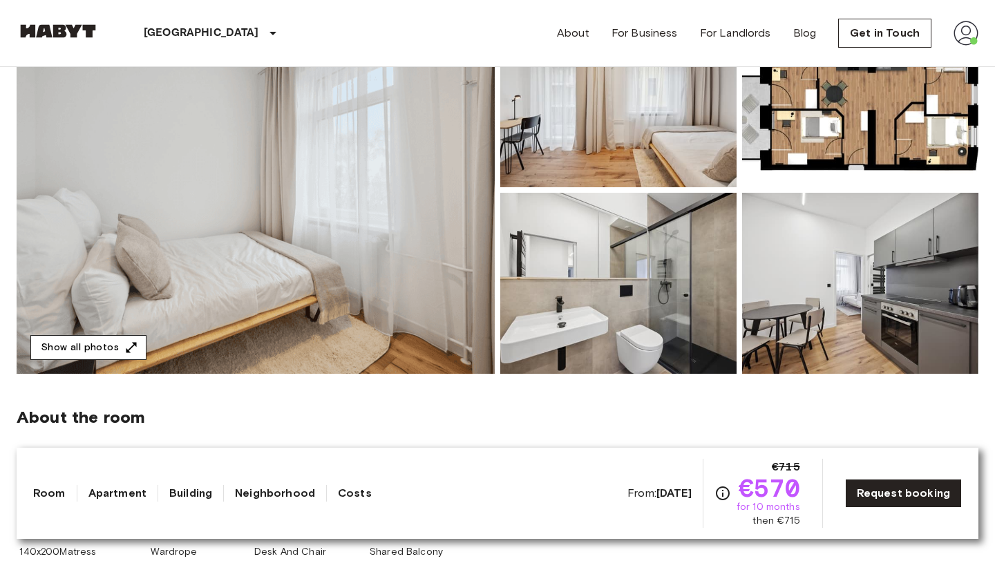
click at [119, 348] on button "Show all photos" at bounding box center [88, 348] width 116 height 26
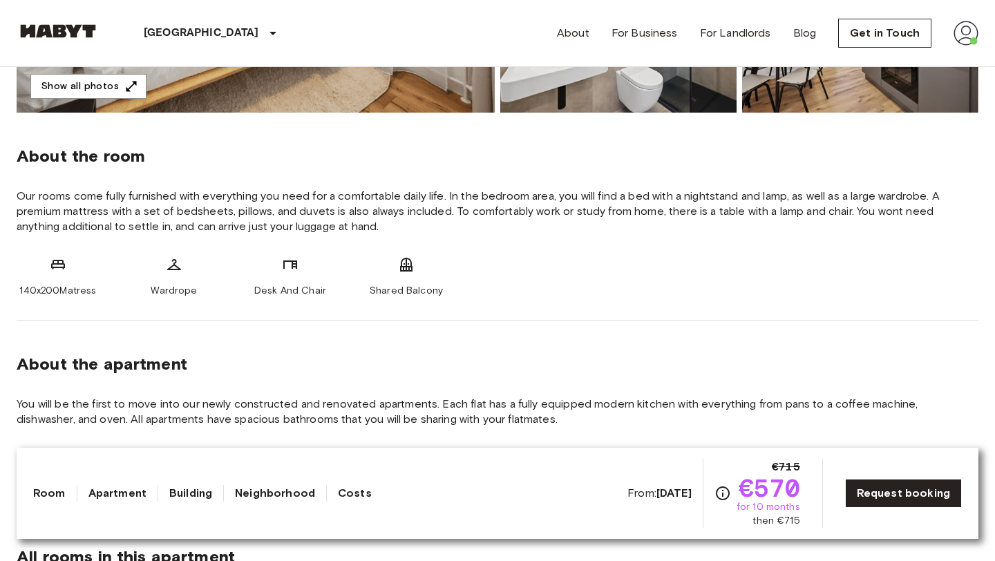
scroll to position [0, 0]
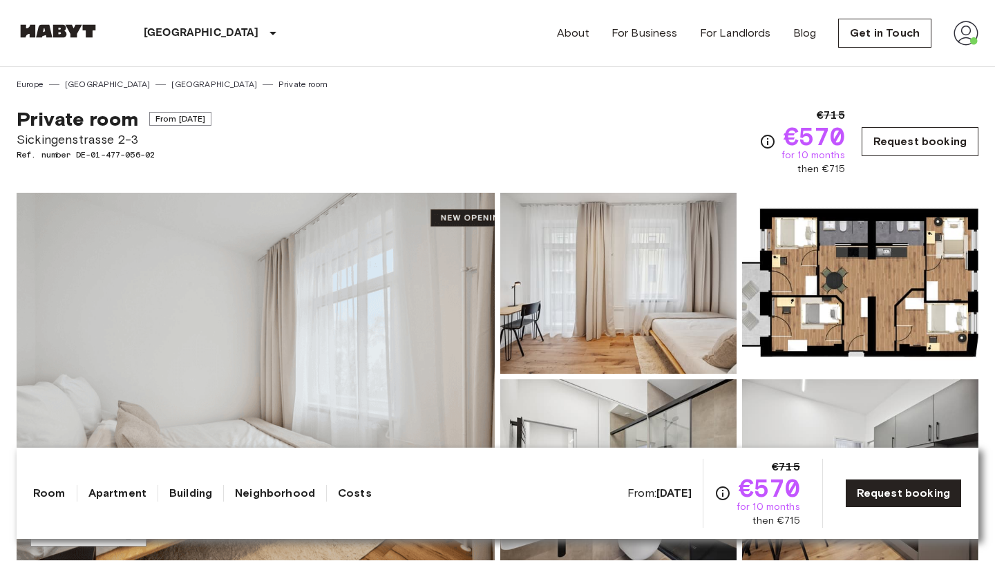
click at [909, 134] on link "Request booking" at bounding box center [920, 141] width 117 height 29
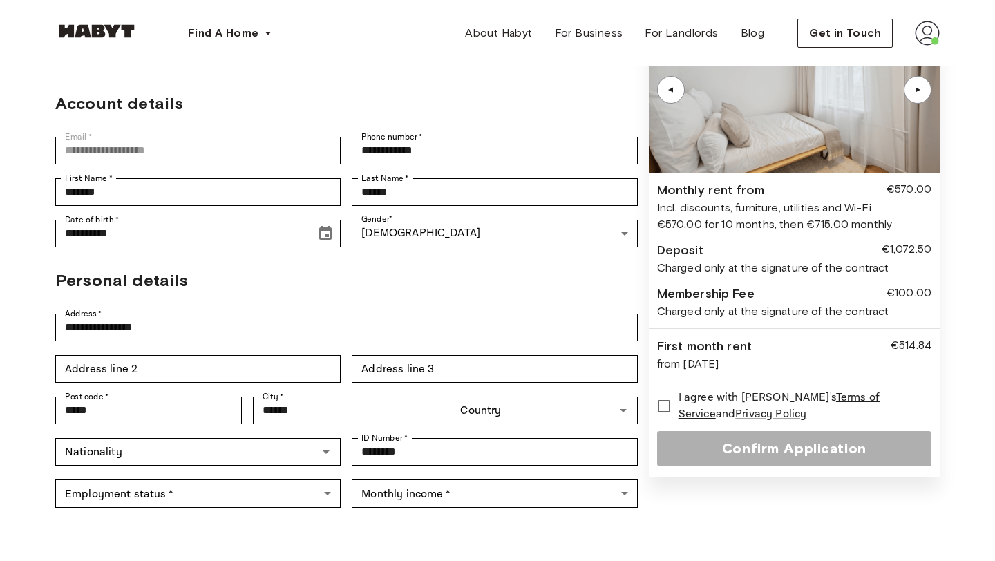
scroll to position [135, 0]
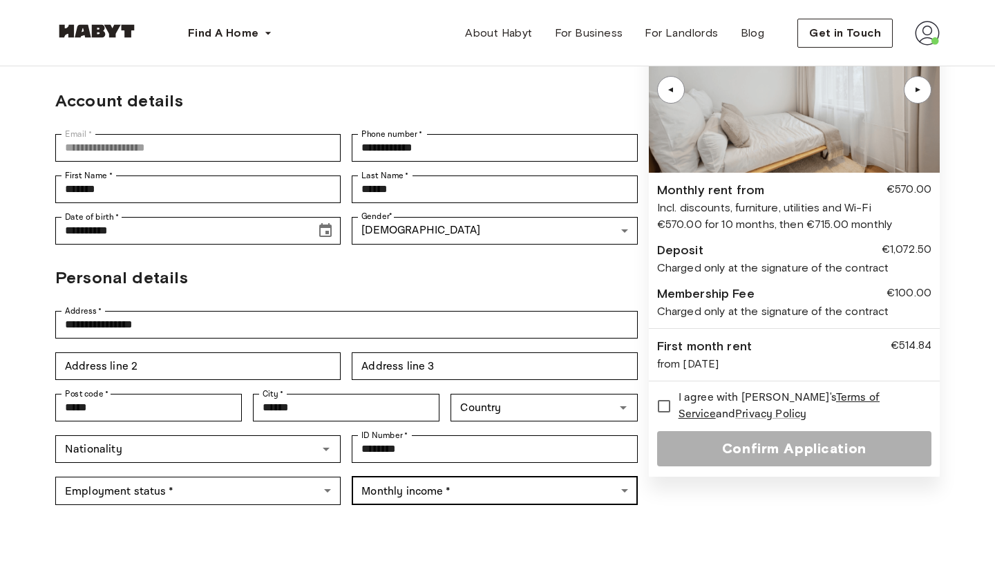
click at [540, 461] on body "**********" at bounding box center [497, 515] width 995 height 1301
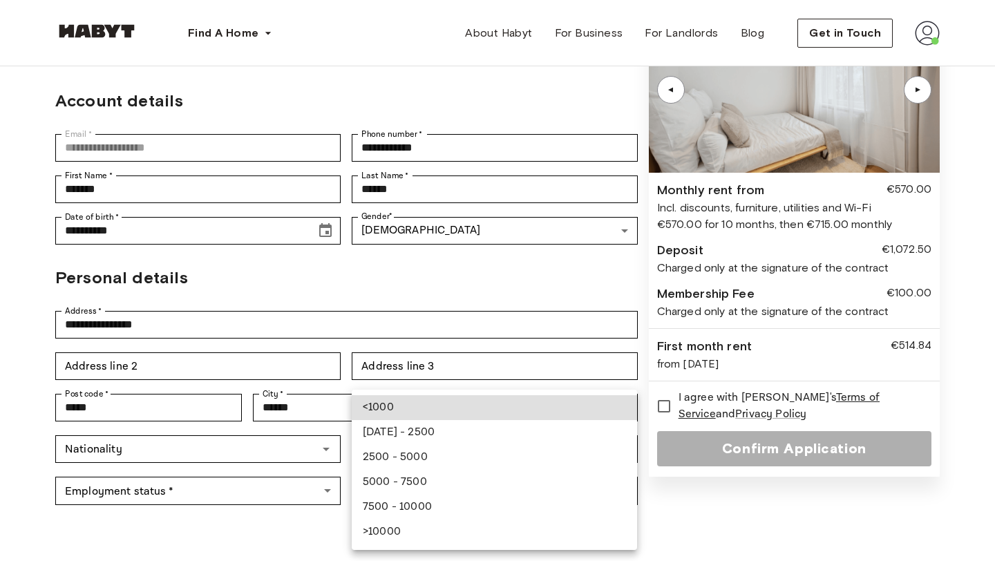
click at [471, 428] on li "1000 - 2500" at bounding box center [494, 432] width 285 height 25
type input "**********"
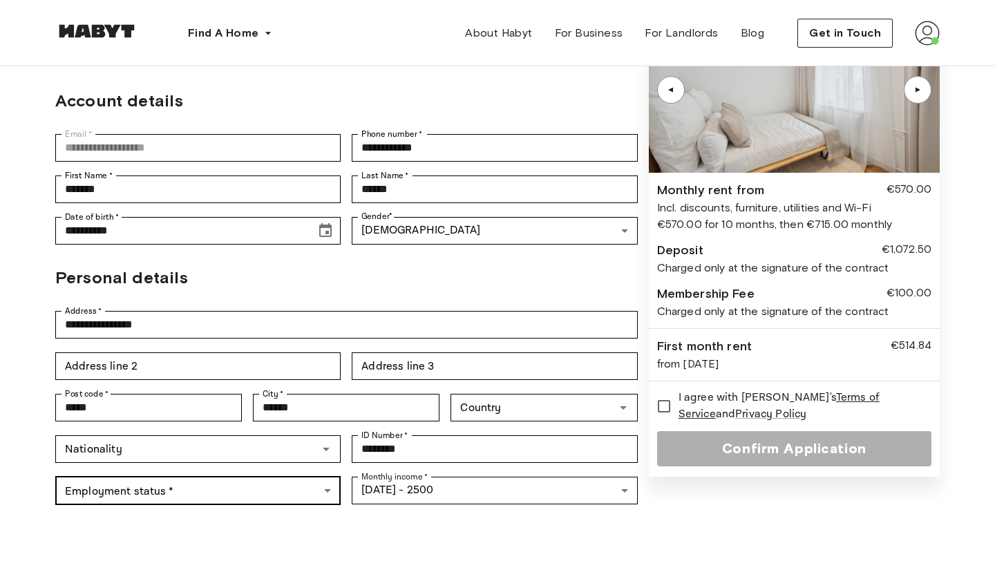
click at [272, 458] on body "**********" at bounding box center [497, 515] width 995 height 1301
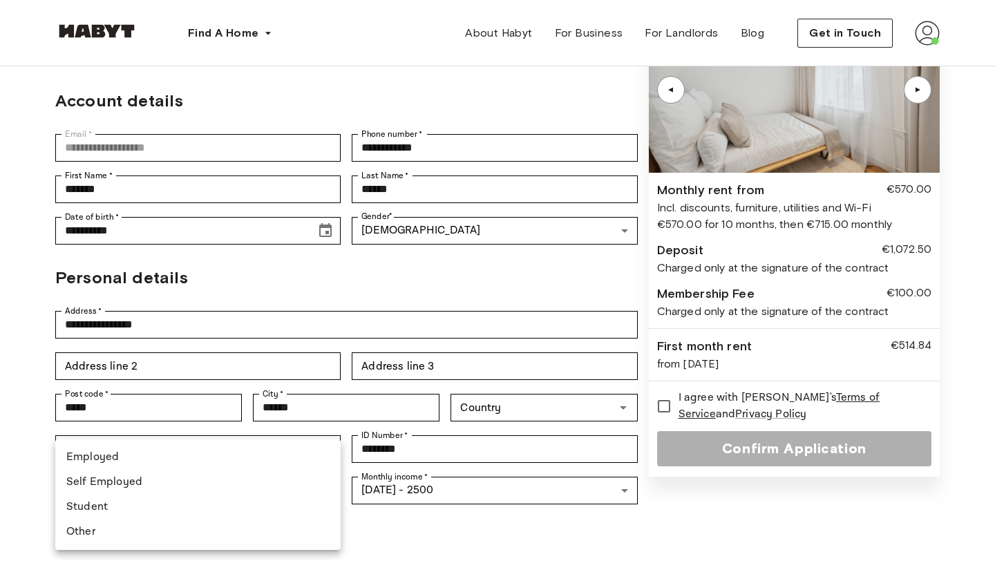
click at [258, 500] on li "Student" at bounding box center [197, 507] width 285 height 25
type input "*******"
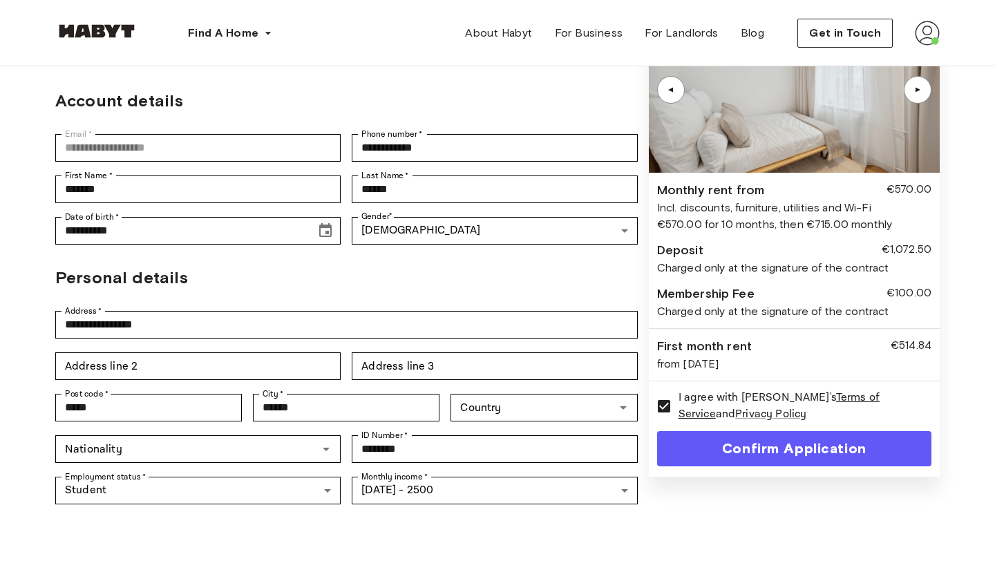
click at [718, 464] on button "Confirm Application" at bounding box center [794, 448] width 274 height 35
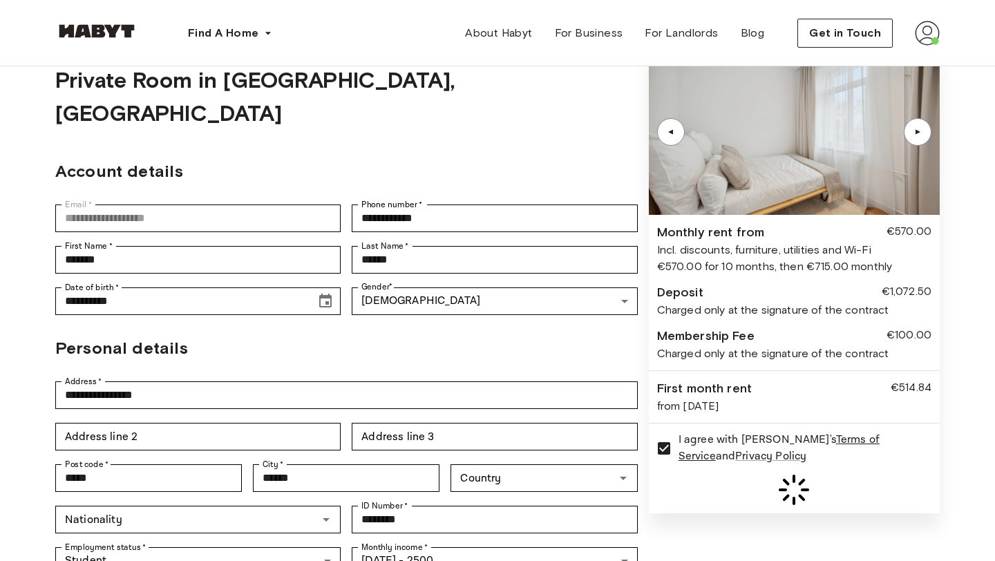
scroll to position [67, 0]
